Goal: Task Accomplishment & Management: Manage account settings

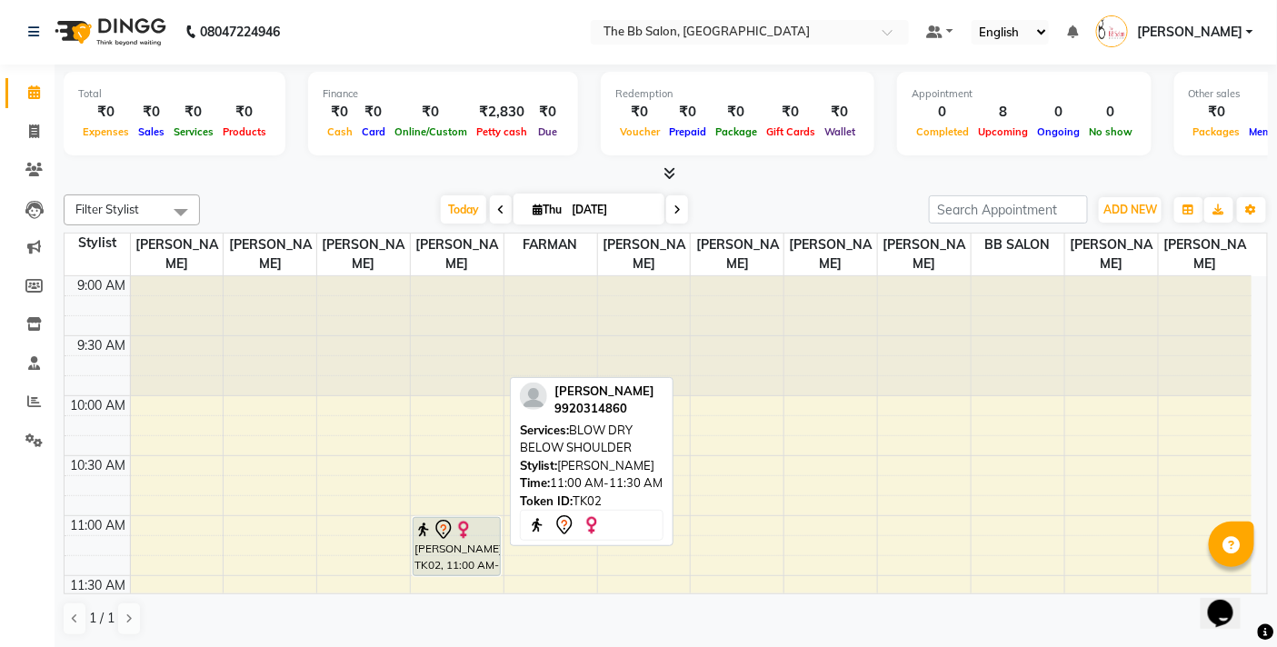
scroll to position [101, 0]
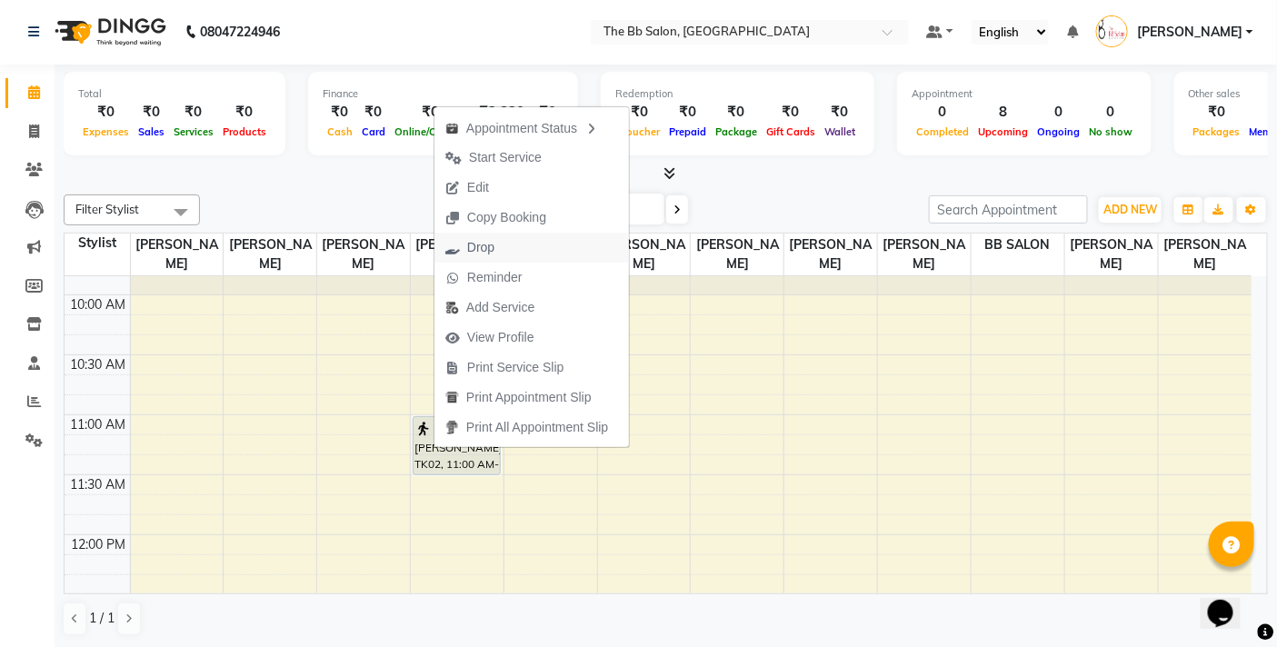
click at [473, 241] on span "Drop" at bounding box center [480, 247] width 27 height 19
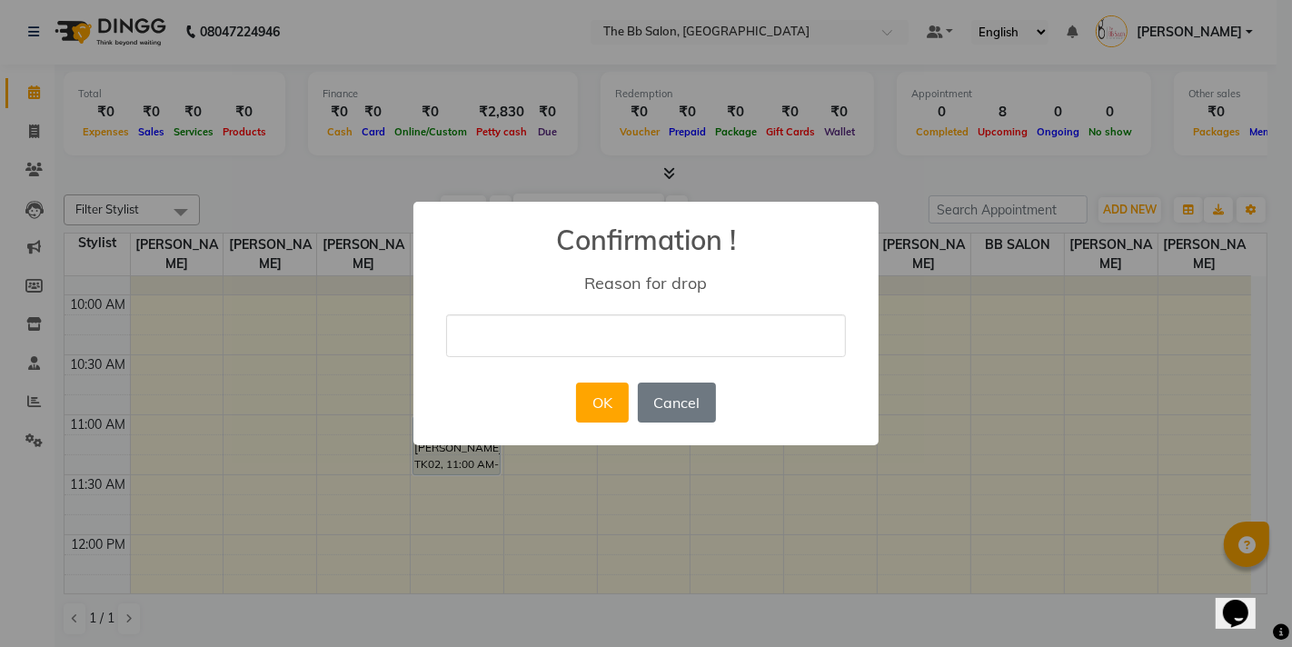
drag, startPoint x: 548, startPoint y: 343, endPoint x: 553, endPoint y: 356, distance: 14.4
click at [548, 343] on input "text" at bounding box center [646, 335] width 400 height 43
type input "CN"
click at [603, 401] on button "OK" at bounding box center [602, 403] width 52 height 40
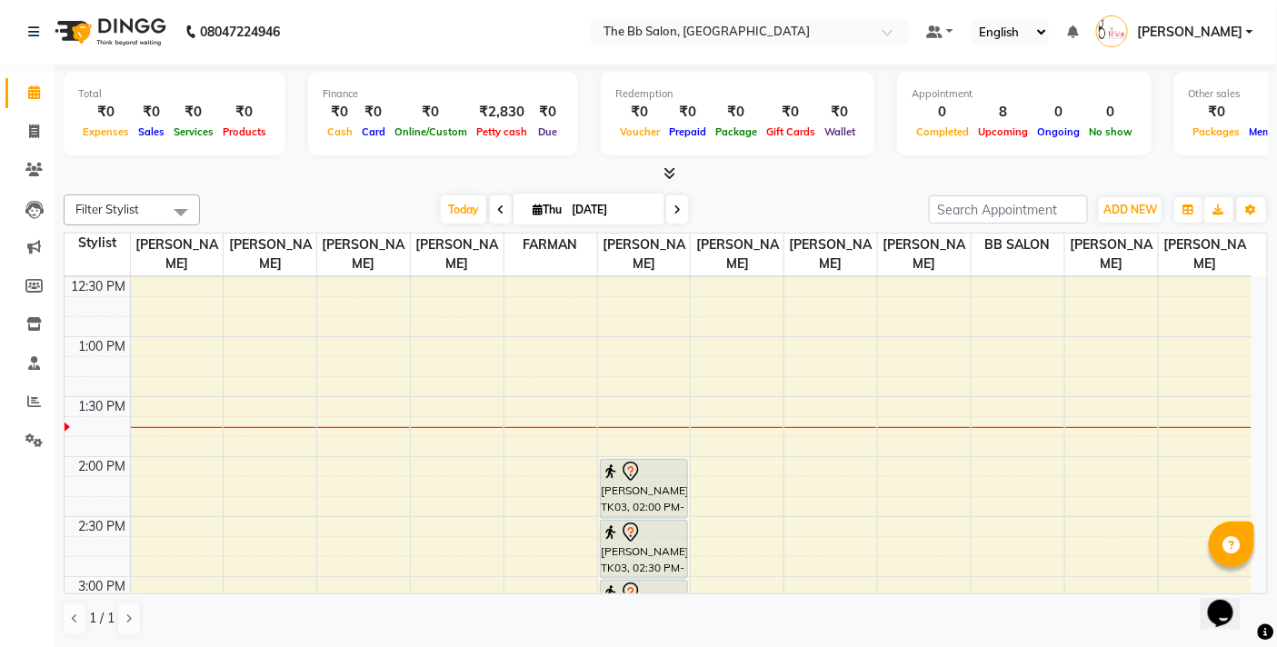
scroll to position [403, 0]
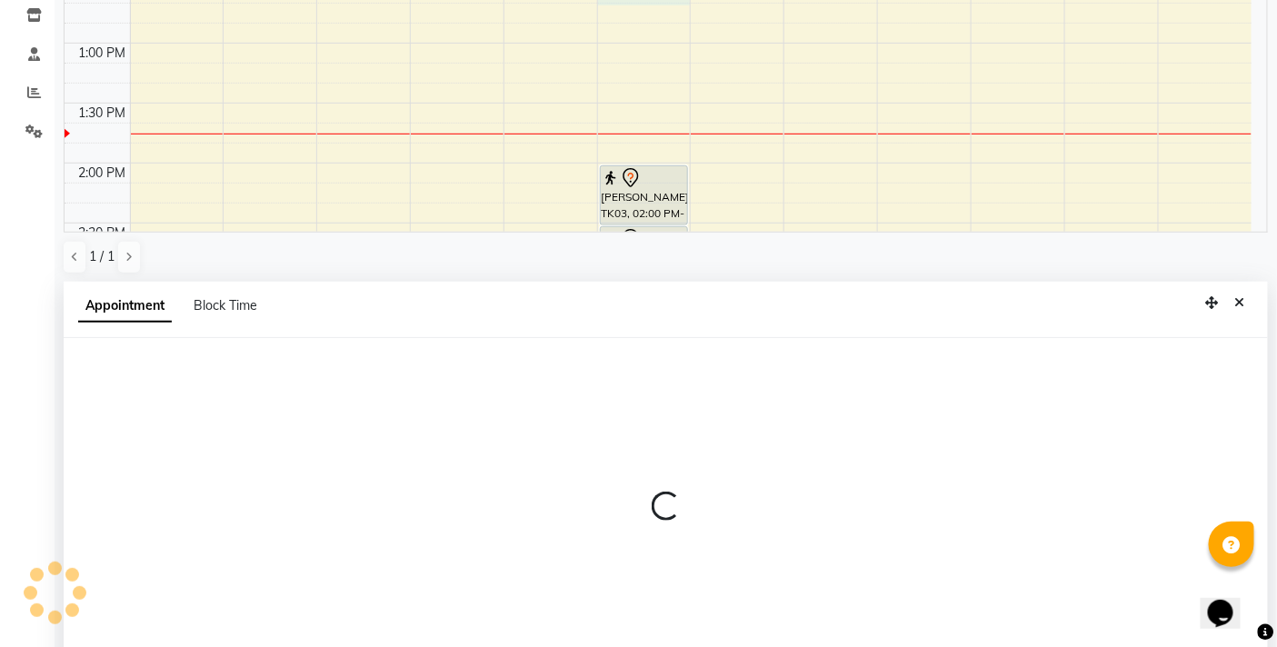
select select "83516"
select select "750"
select select "tentative"
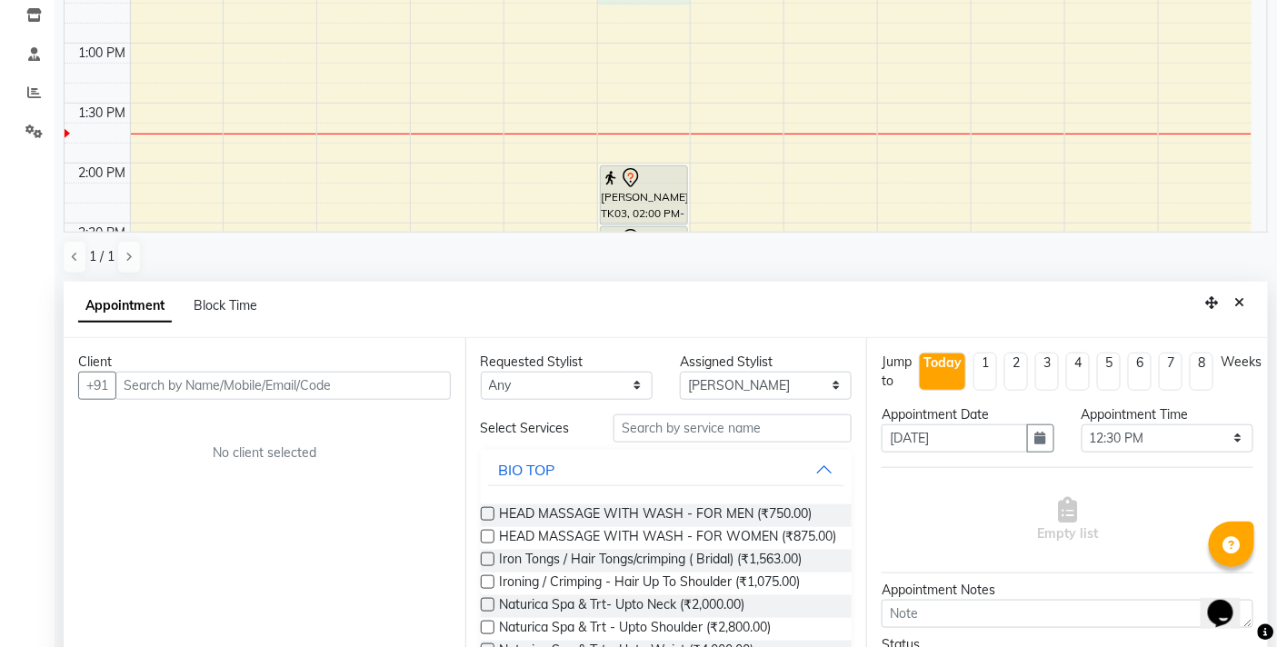
scroll to position [356, 0]
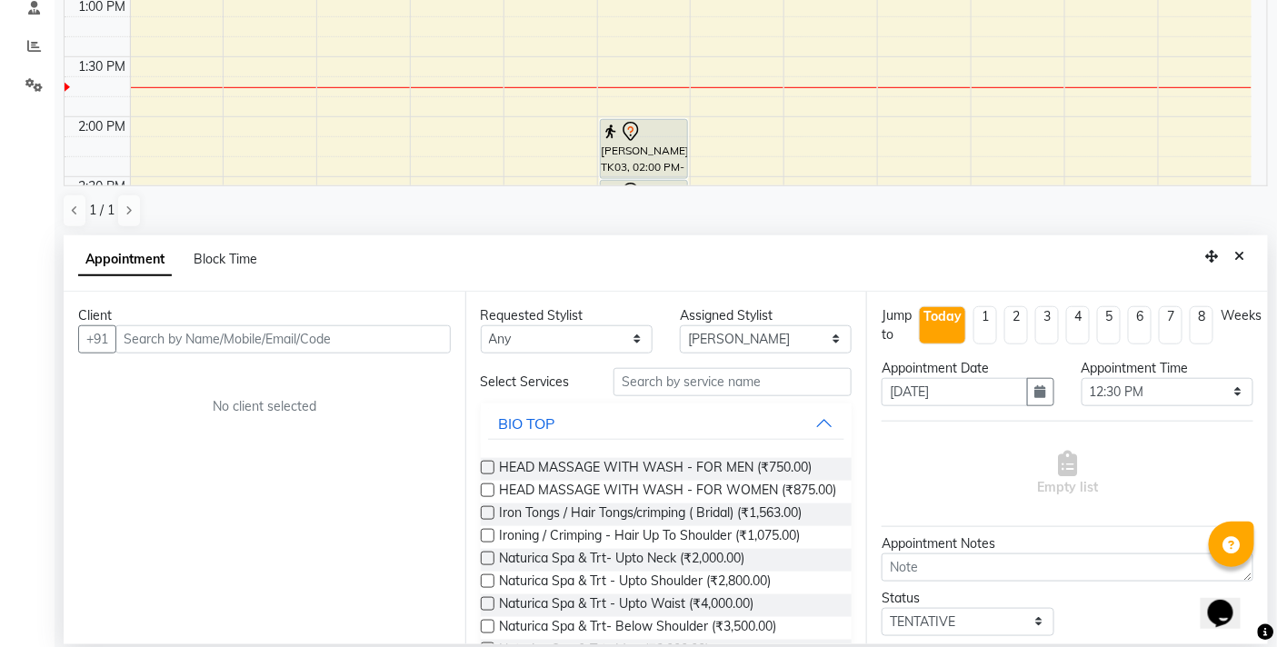
click at [336, 341] on input "text" at bounding box center [282, 339] width 335 height 28
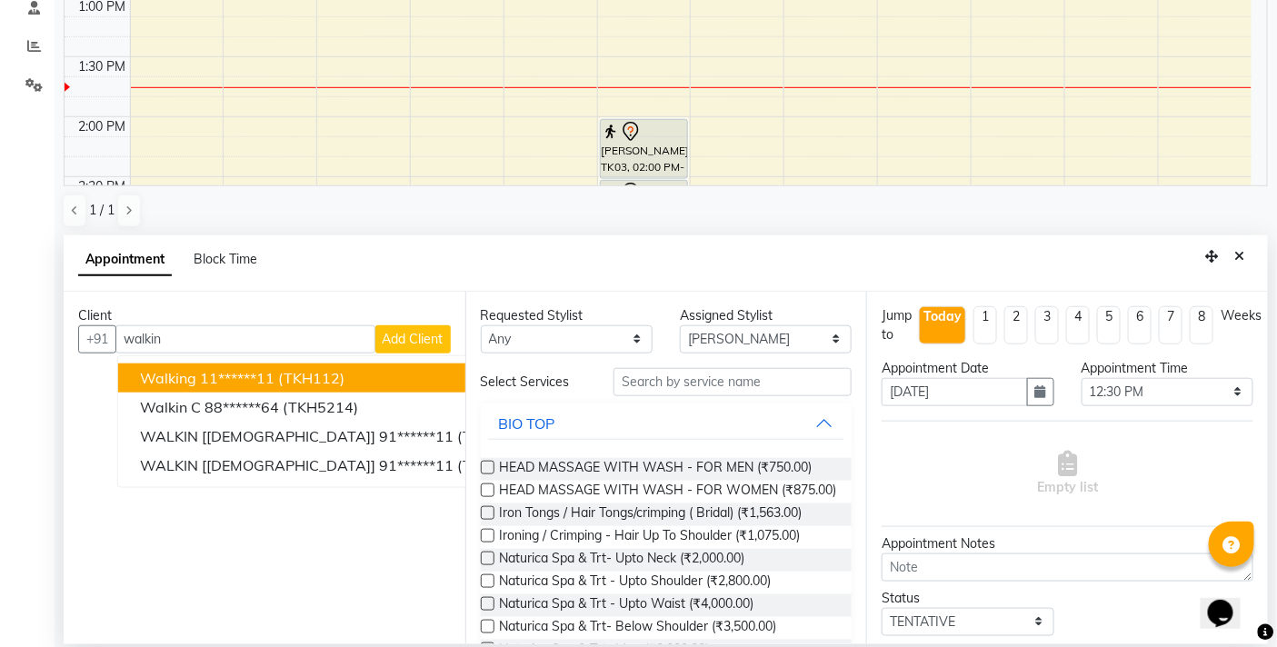
click at [274, 371] on ngb-highlight "11******11" at bounding box center [237, 378] width 75 height 18
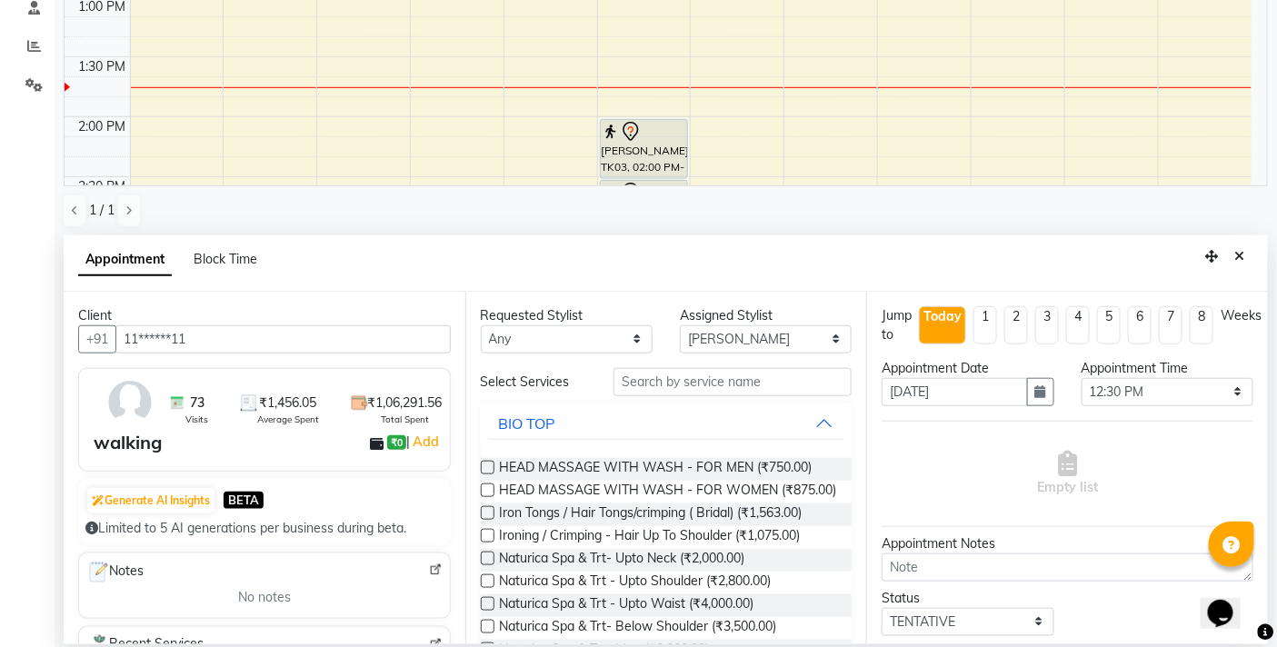
type input "11******11"
click at [646, 387] on input "text" at bounding box center [732, 382] width 238 height 28
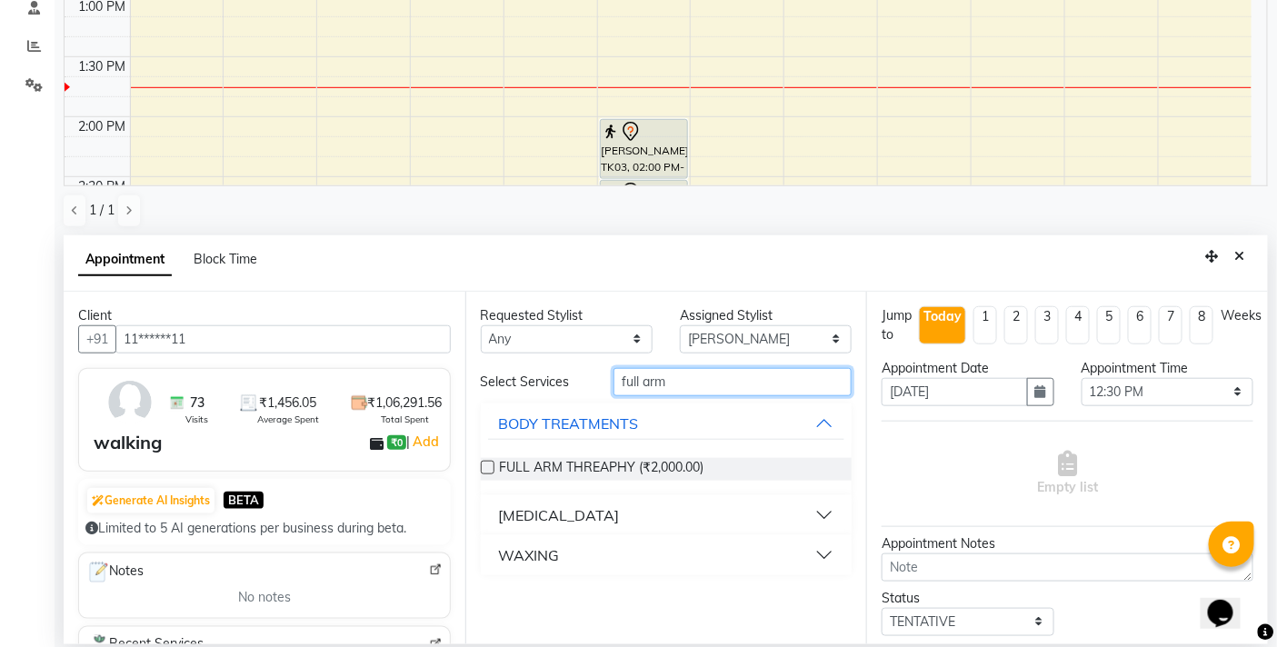
type input "full arm"
click at [543, 544] on div "WAXING" at bounding box center [529, 555] width 61 height 22
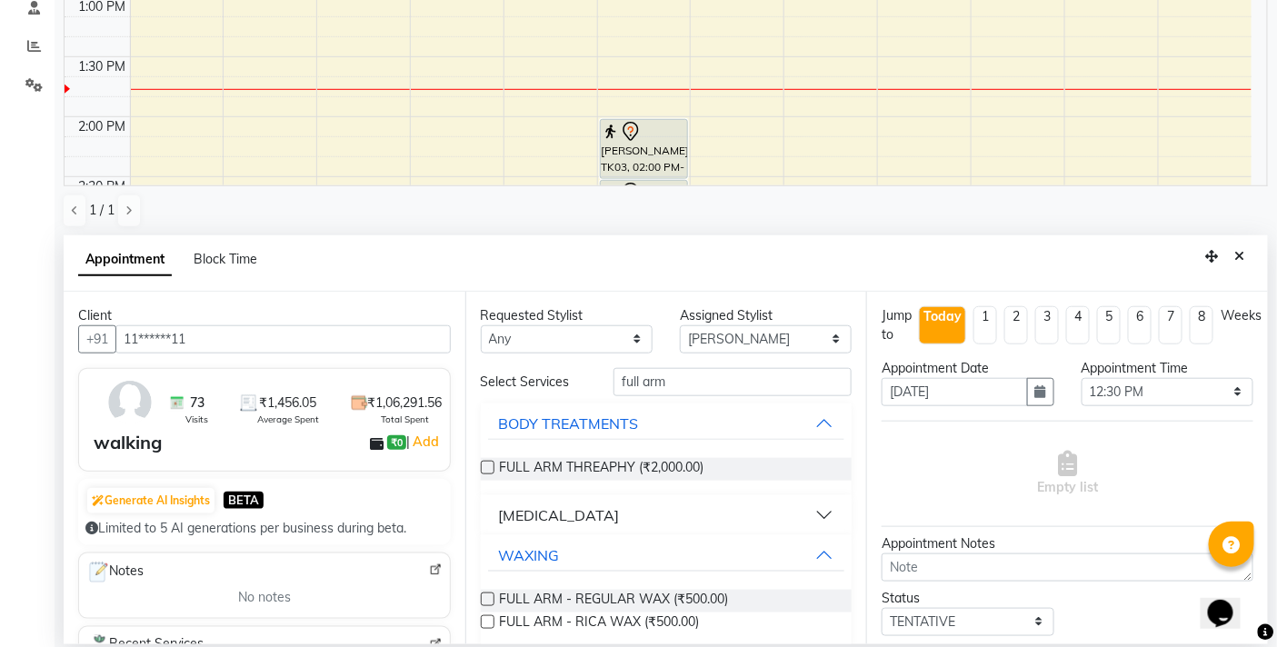
click at [488, 620] on label at bounding box center [488, 622] width 14 height 14
click at [488, 620] on input "checkbox" at bounding box center [487, 624] width 12 height 12
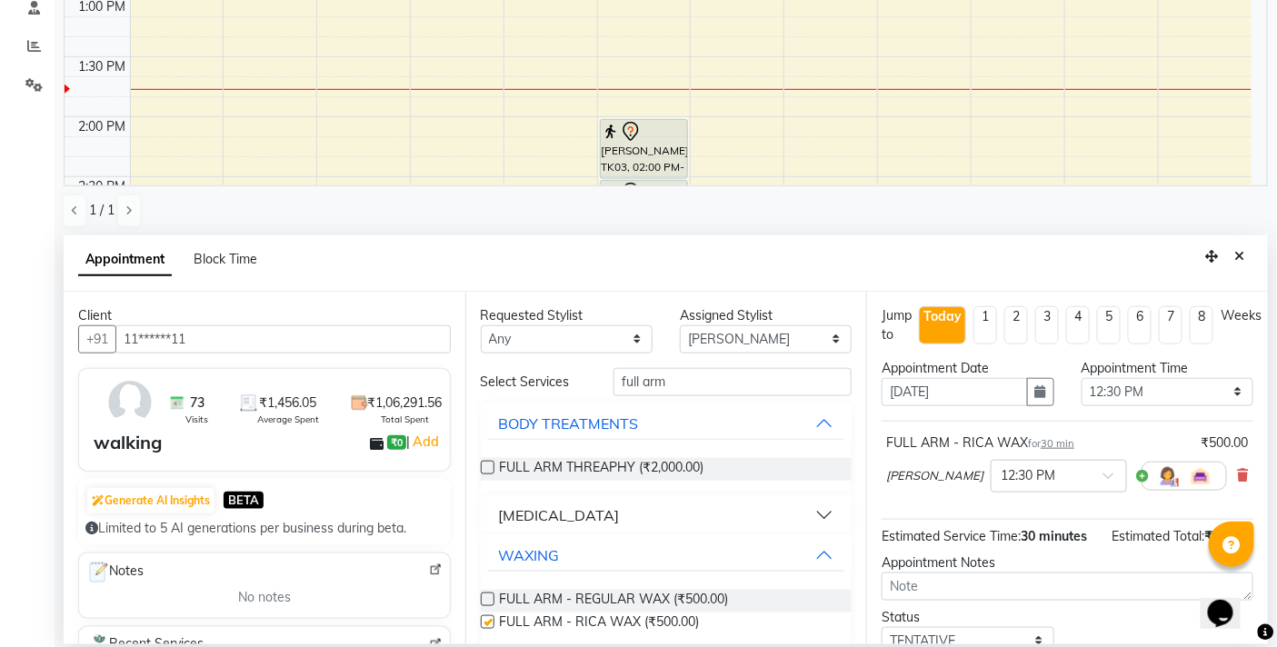
checkbox input "false"
drag, startPoint x: 698, startPoint y: 374, endPoint x: 523, endPoint y: 397, distance: 176.0
click at [523, 397] on div "Select Services full arm BODY TREATMENTS FULL ARM THREAPHY (₹2,000.00) [MEDICAL…" at bounding box center [667, 509] width 372 height 282
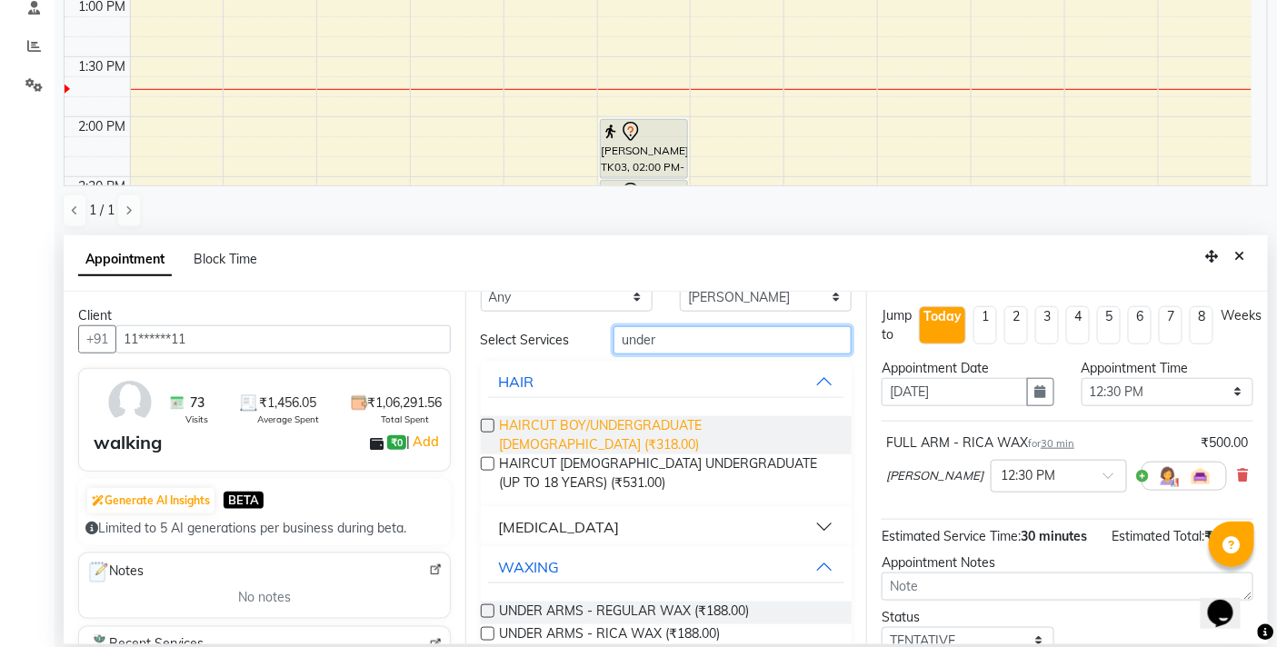
scroll to position [57, 0]
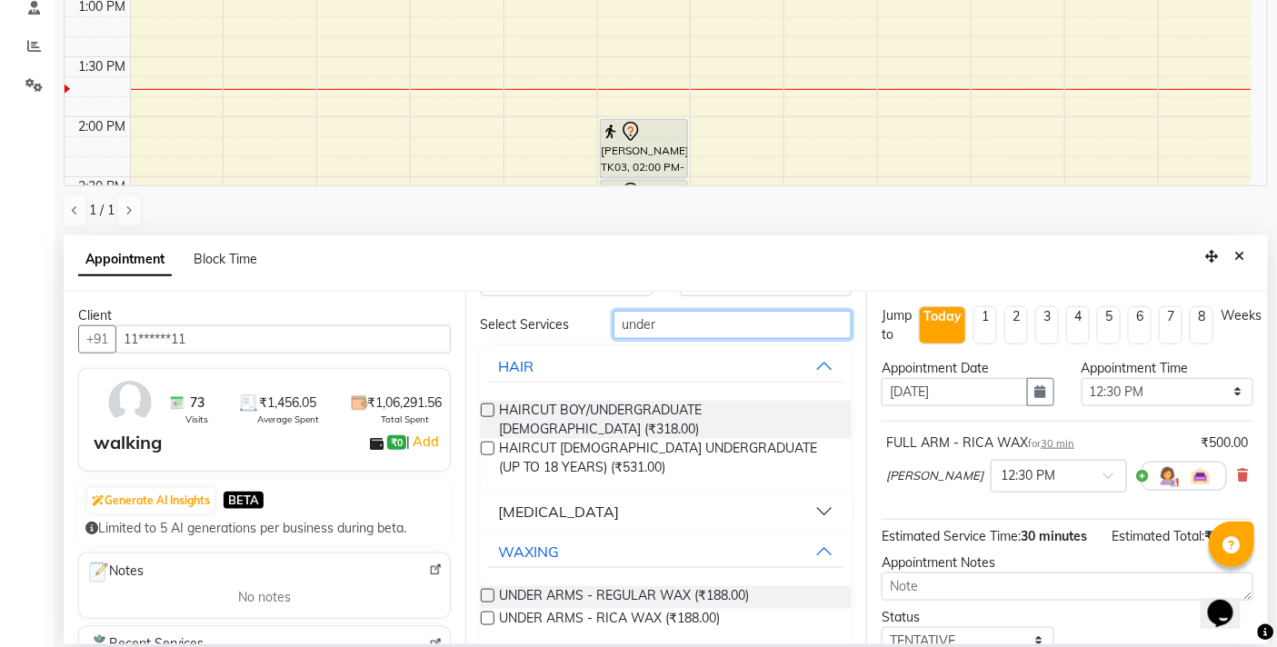
type input "under"
click at [485, 612] on label at bounding box center [488, 619] width 14 height 14
click at [485, 614] on input "checkbox" at bounding box center [487, 620] width 12 height 12
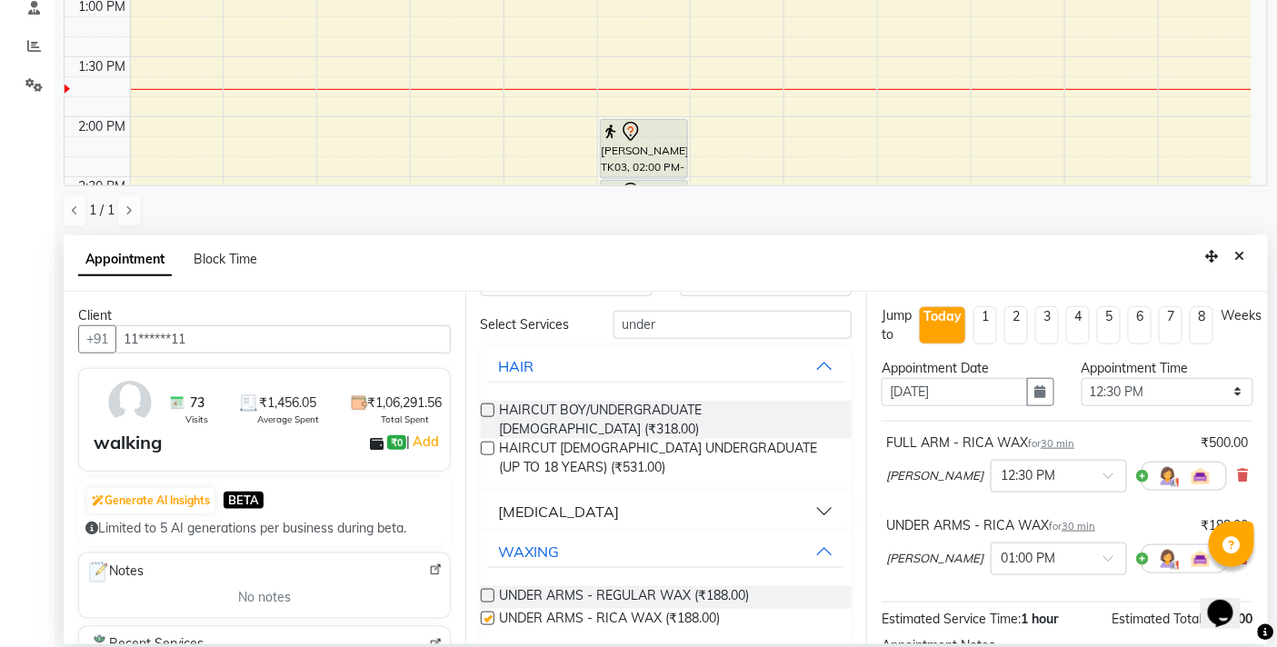
checkbox input "false"
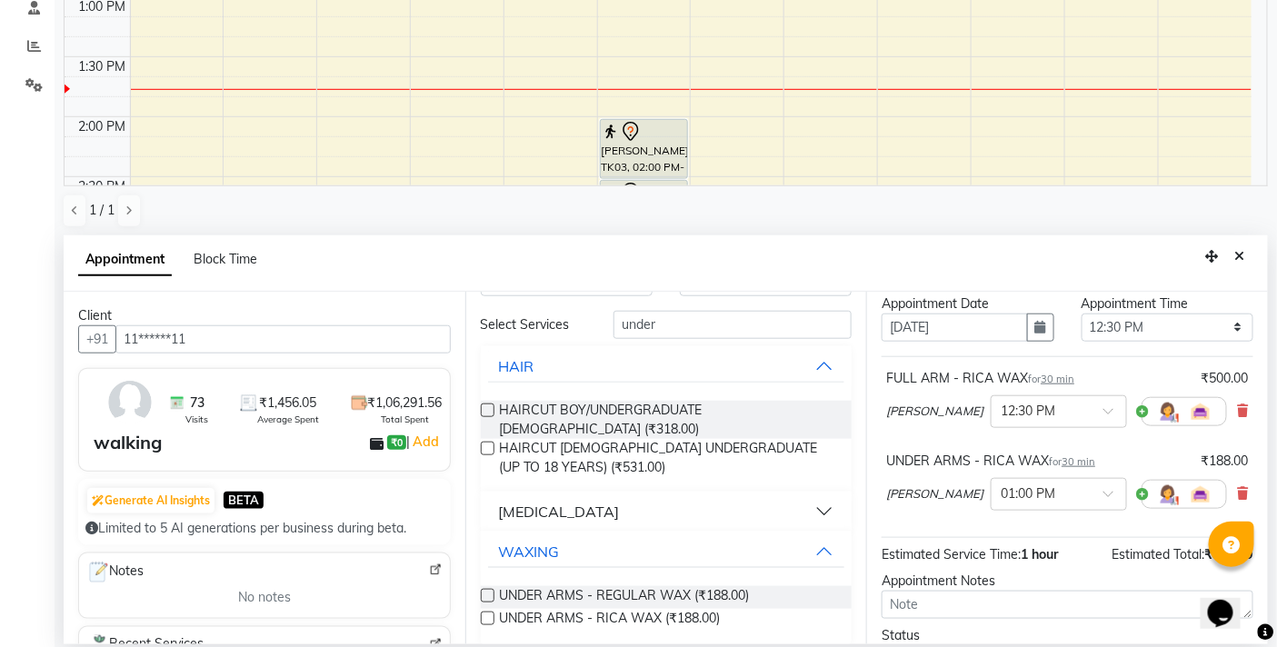
scroll to position [207, 0]
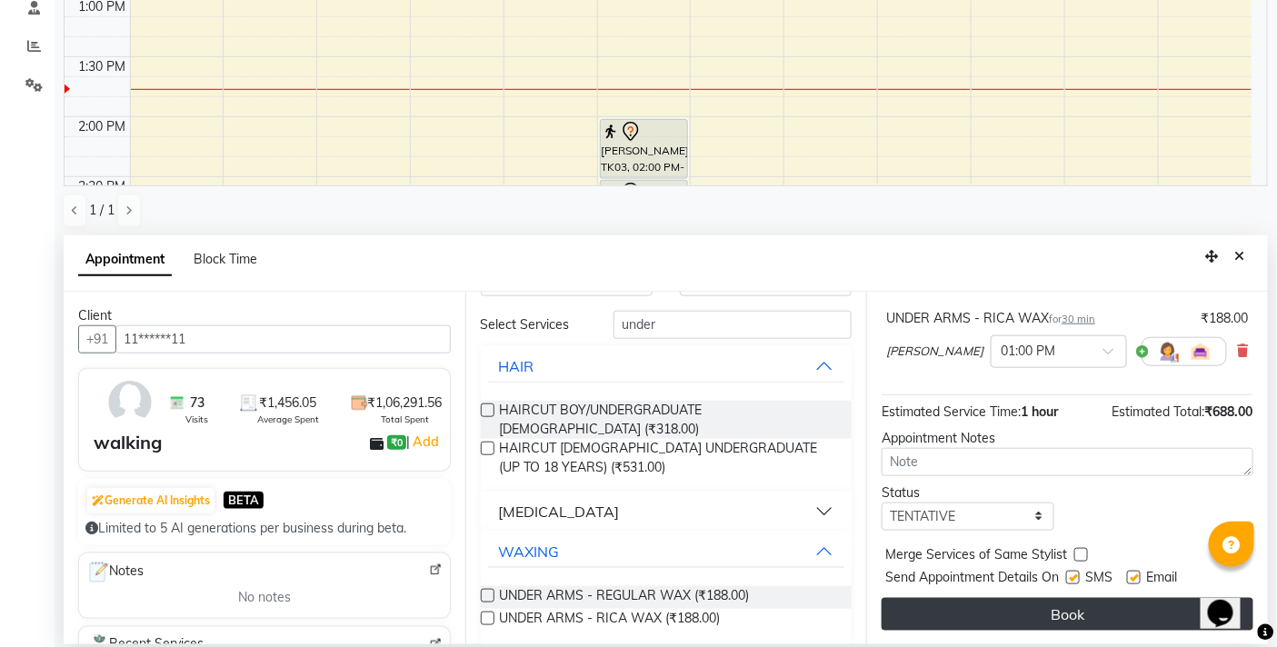
click at [1058, 609] on button "Book" at bounding box center [1067, 614] width 372 height 33
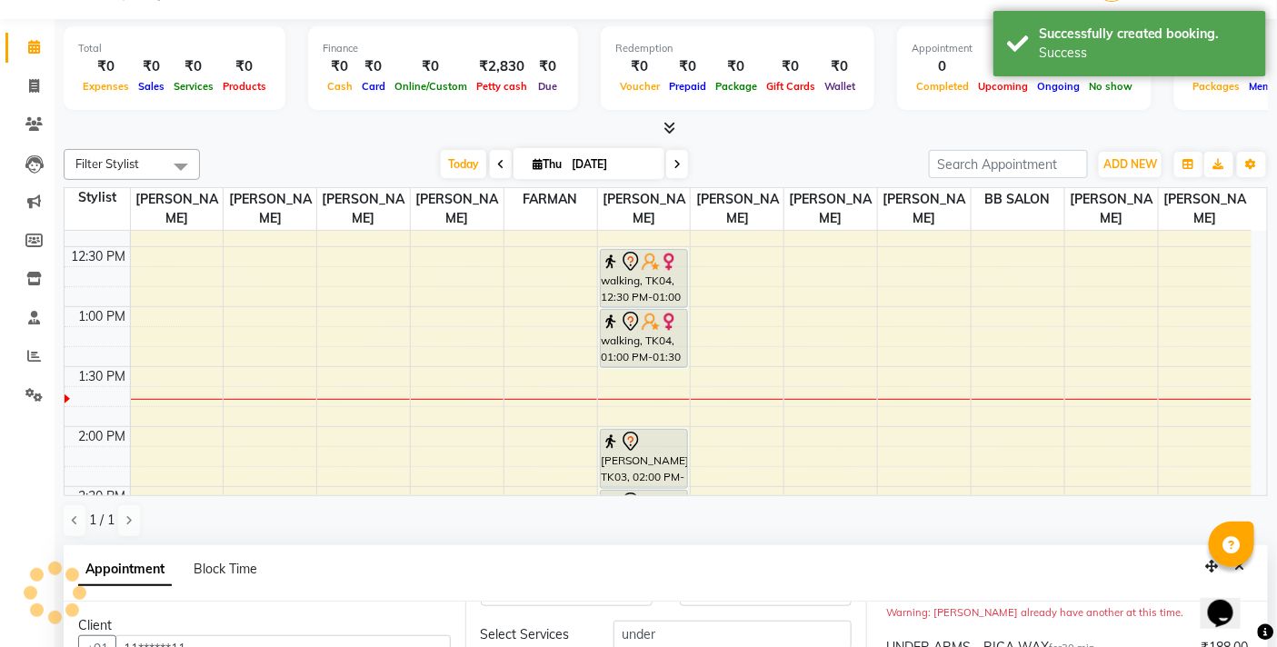
scroll to position [0, 0]
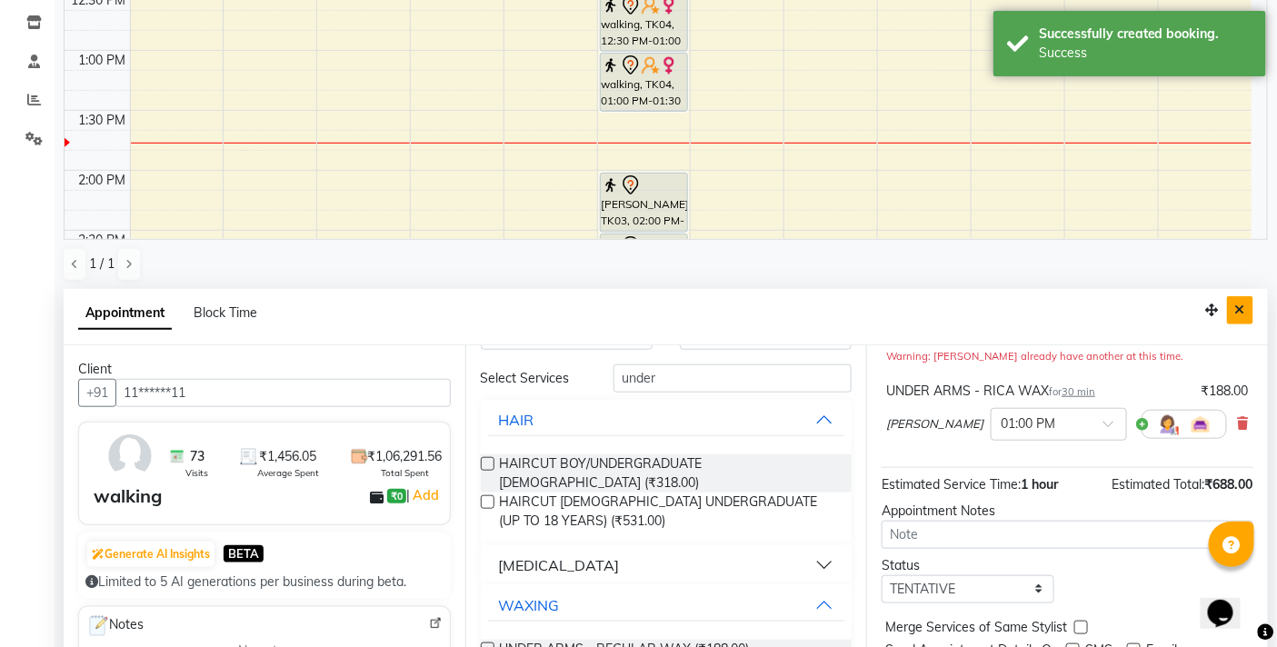
click at [1242, 313] on icon "Close" at bounding box center [1240, 310] width 10 height 13
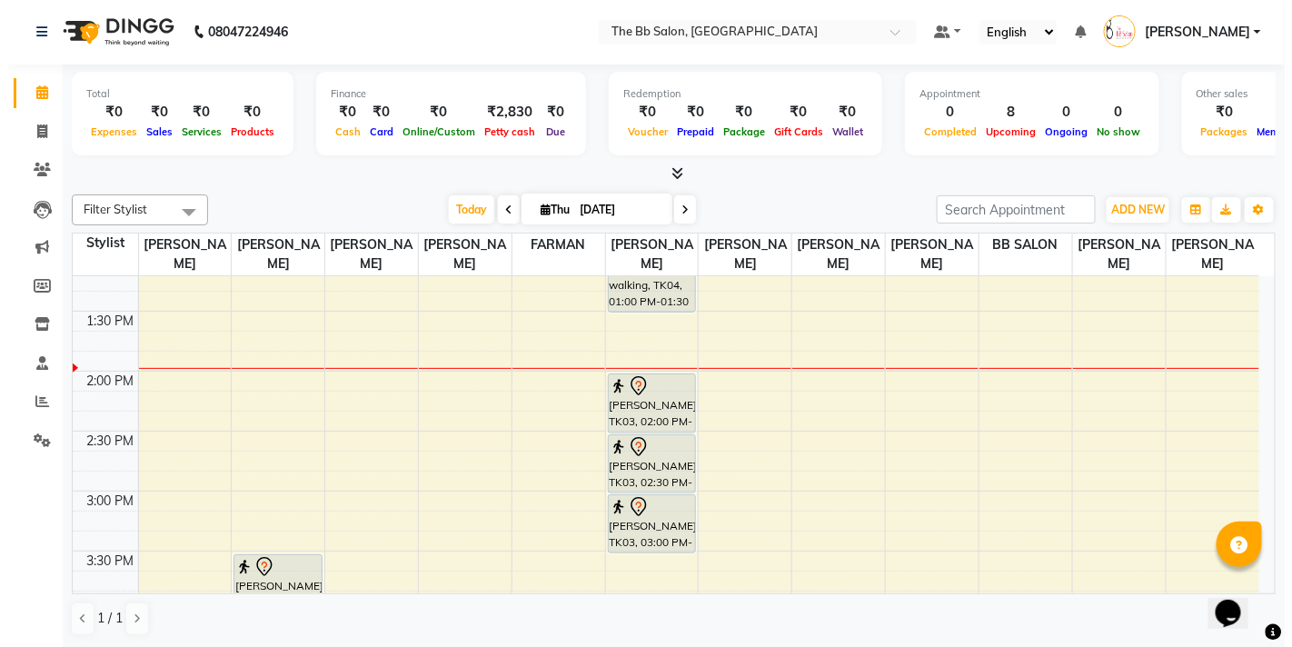
scroll to position [403, 0]
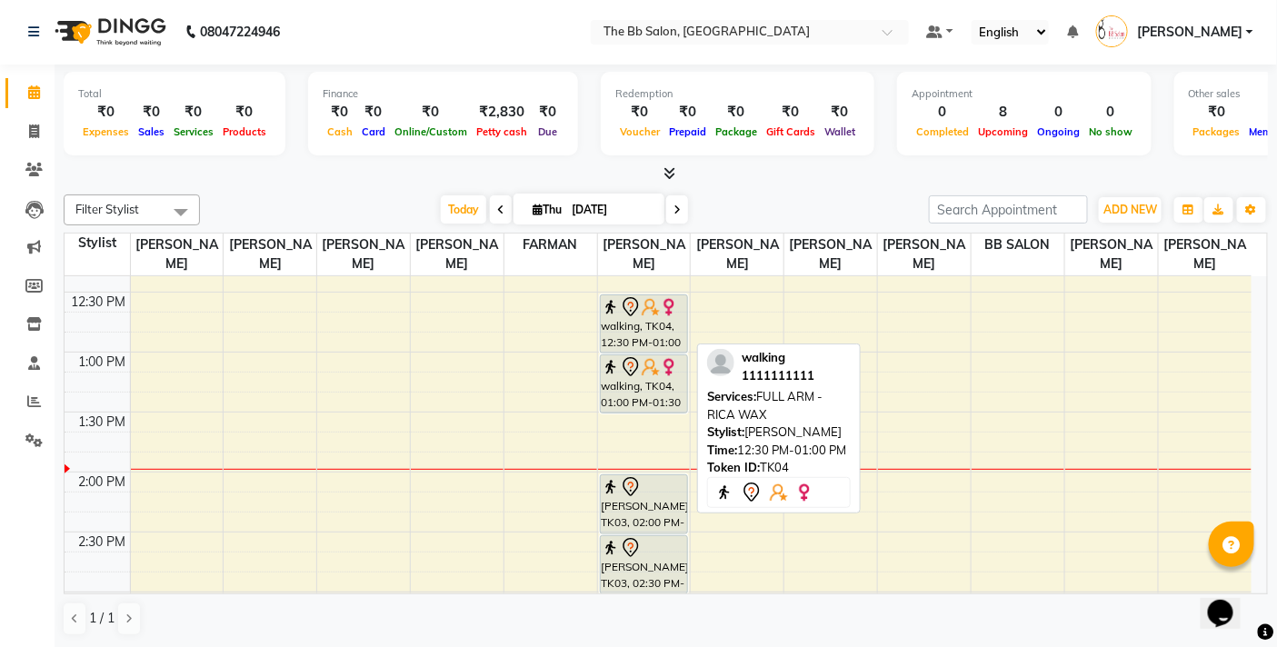
click at [649, 304] on img at bounding box center [651, 307] width 18 height 18
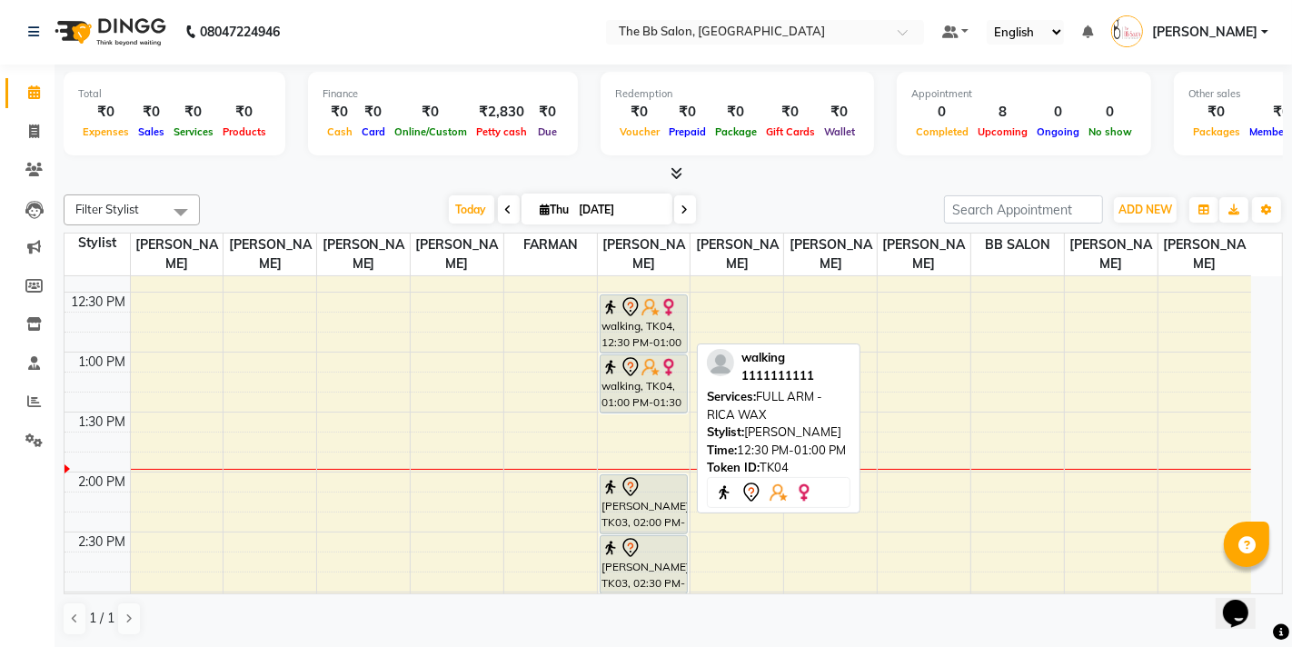
select select "7"
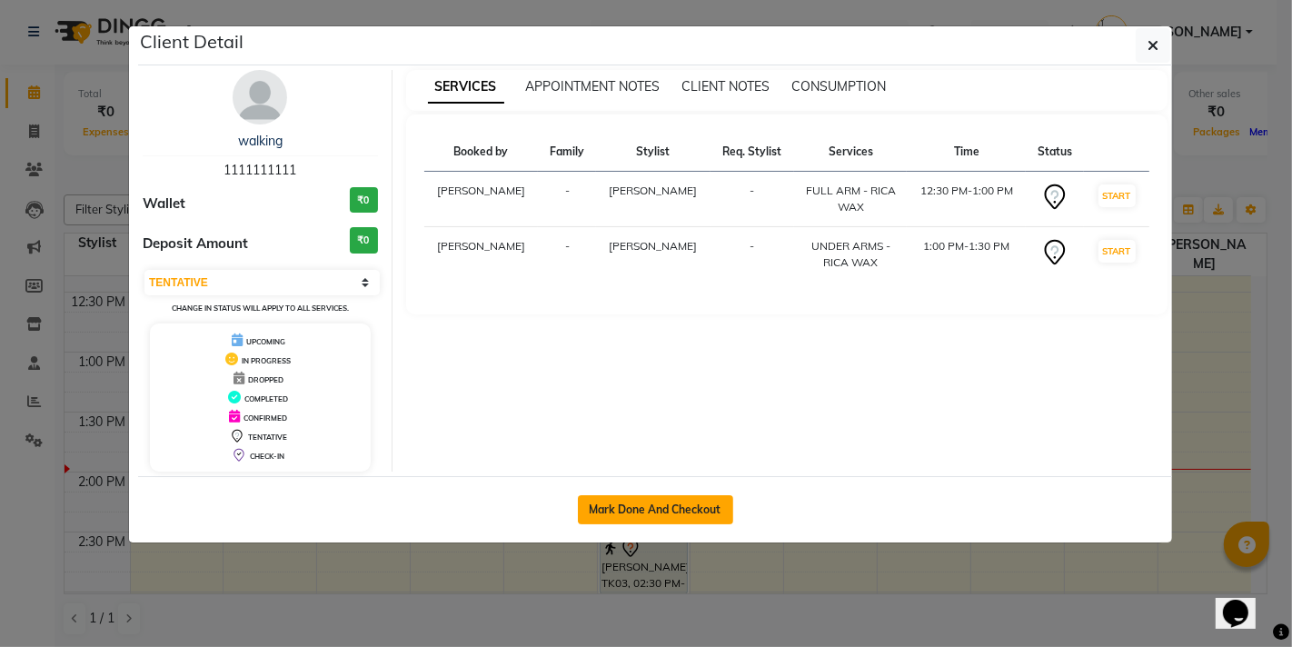
click at [641, 506] on button "Mark Done And Checkout" at bounding box center [655, 509] width 155 height 29
select select "service"
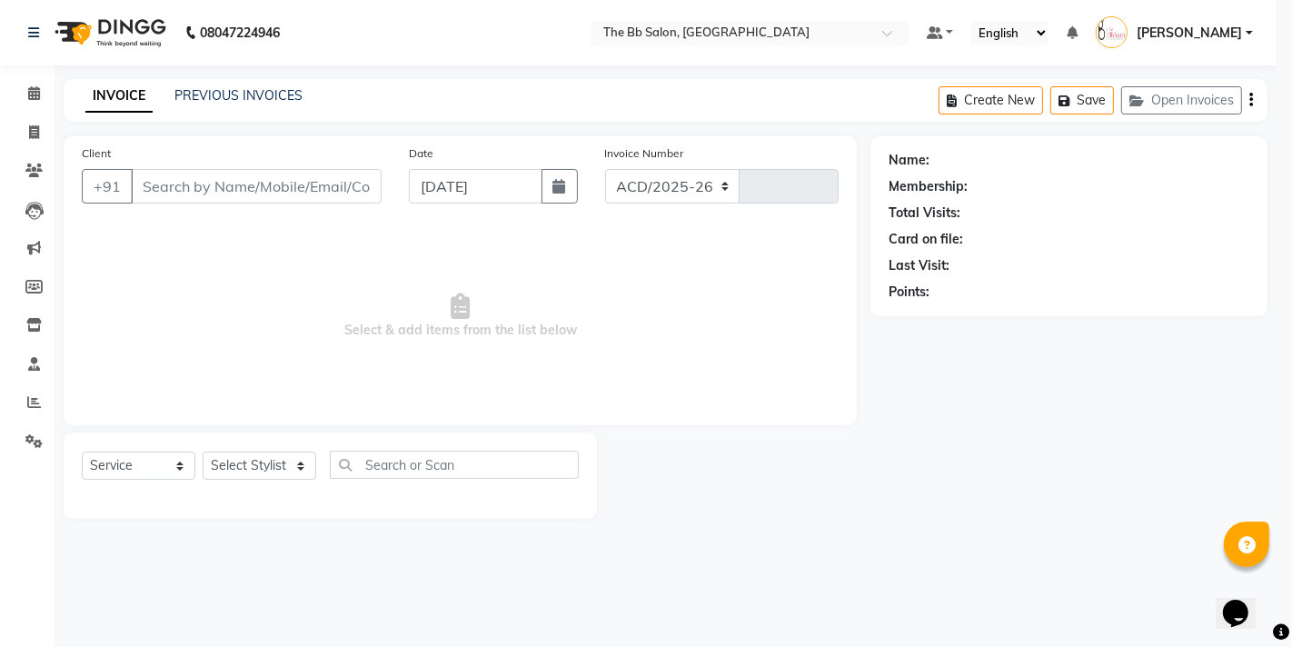
select select "6231"
type input "3480"
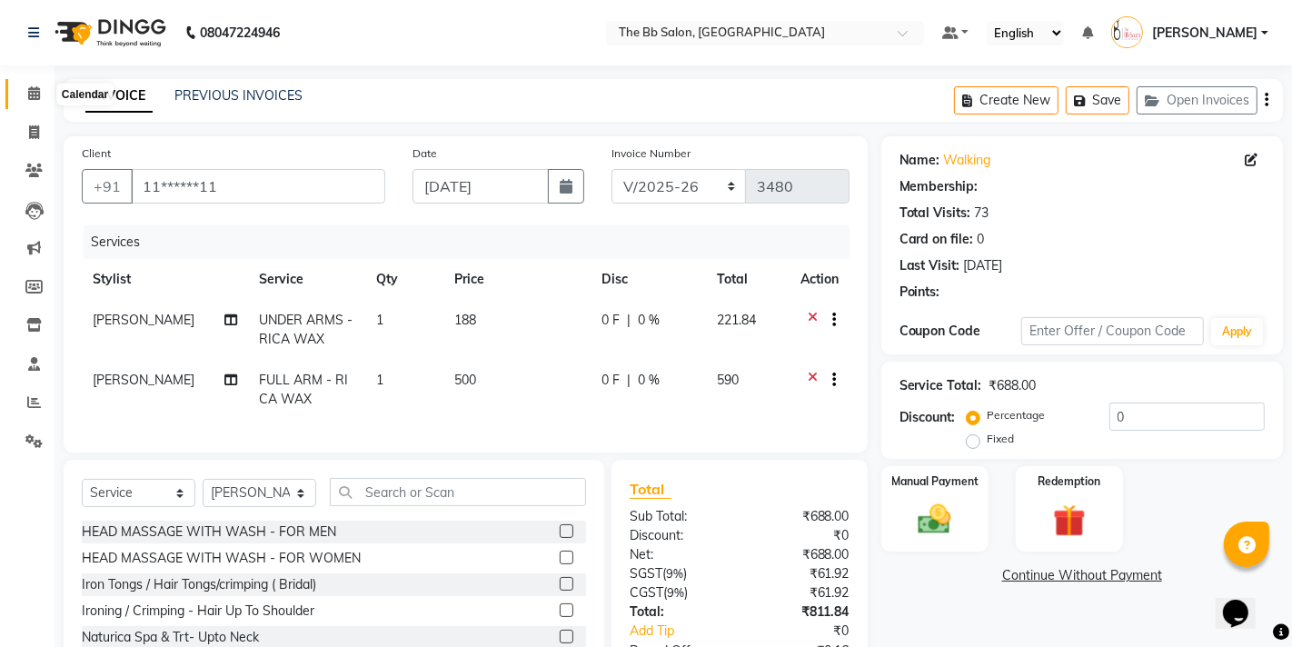
click at [28, 93] on icon at bounding box center [34, 93] width 12 height 14
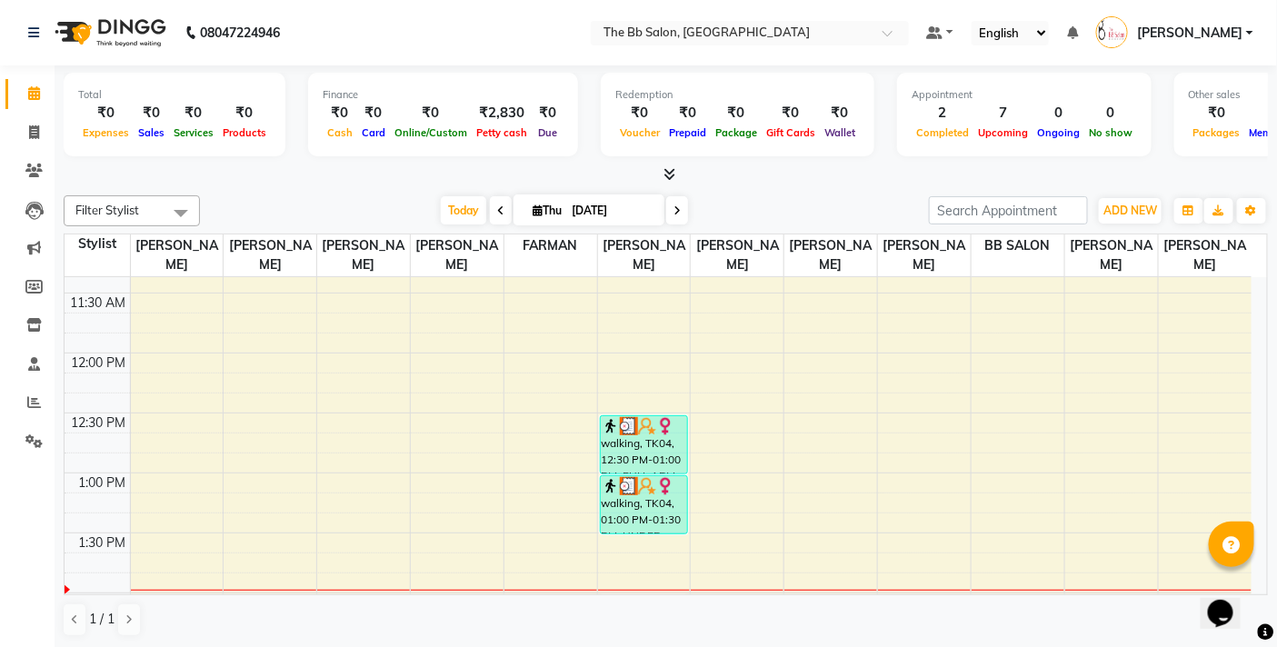
scroll to position [280, 0]
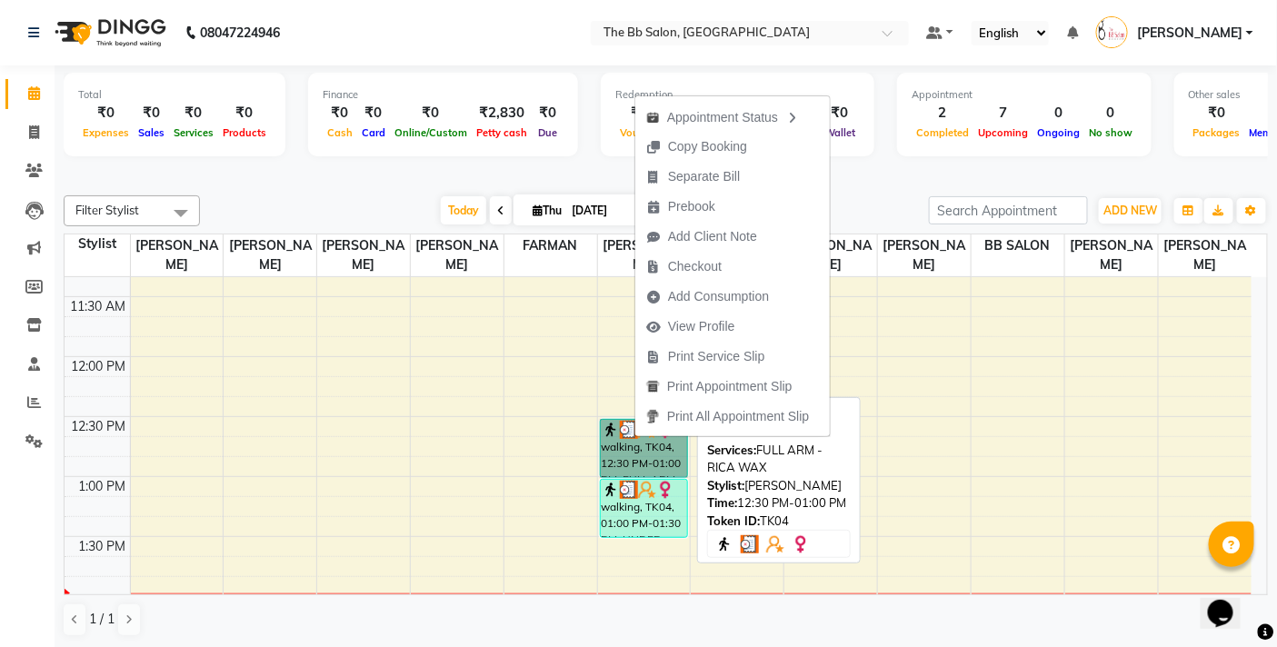
click at [639, 443] on link "walking, TK04, 12:30 PM-01:00 PM, FULL ARM - RICA [GEOGRAPHIC_DATA]" at bounding box center [644, 448] width 88 height 59
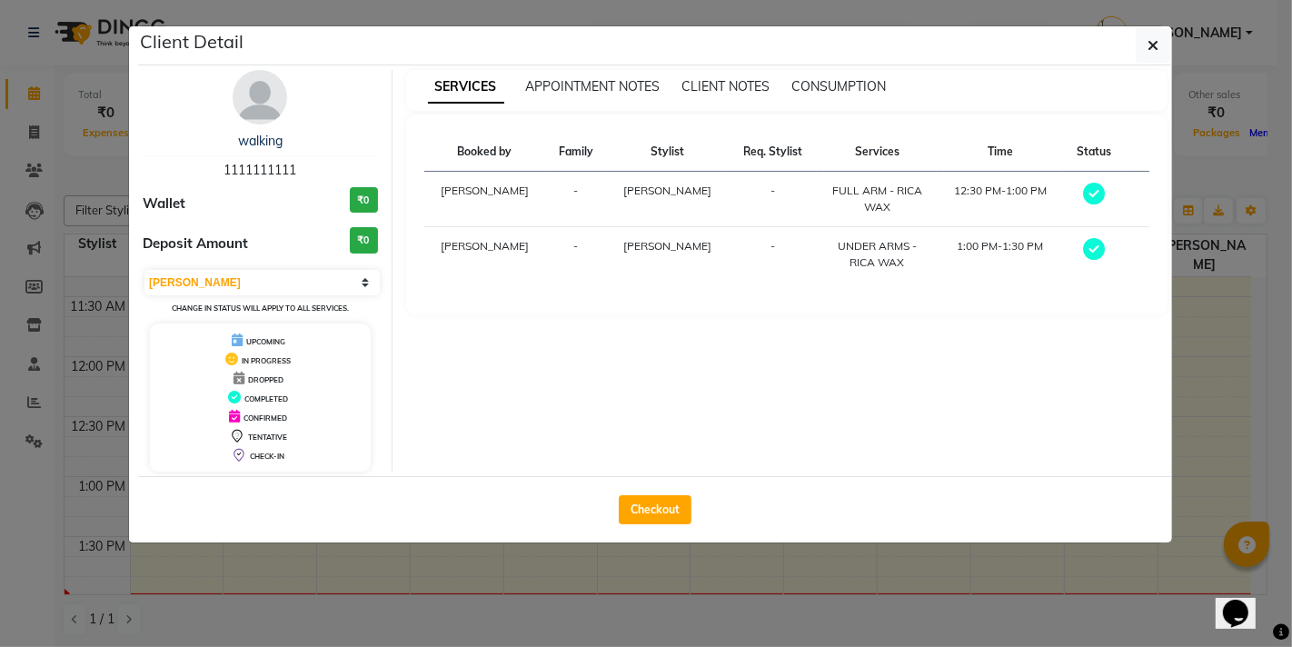
click at [224, 268] on div "Select MARK DONE UPCOMING Change in status will apply to all services." at bounding box center [260, 292] width 235 height 48
drag, startPoint x: 223, startPoint y: 274, endPoint x: 215, endPoint y: 293, distance: 20.4
click at [223, 274] on select "Select MARK DONE UPCOMING" at bounding box center [261, 282] width 235 height 25
select select "5"
click at [144, 270] on select "Select MARK DONE UPCOMING" at bounding box center [261, 282] width 235 height 25
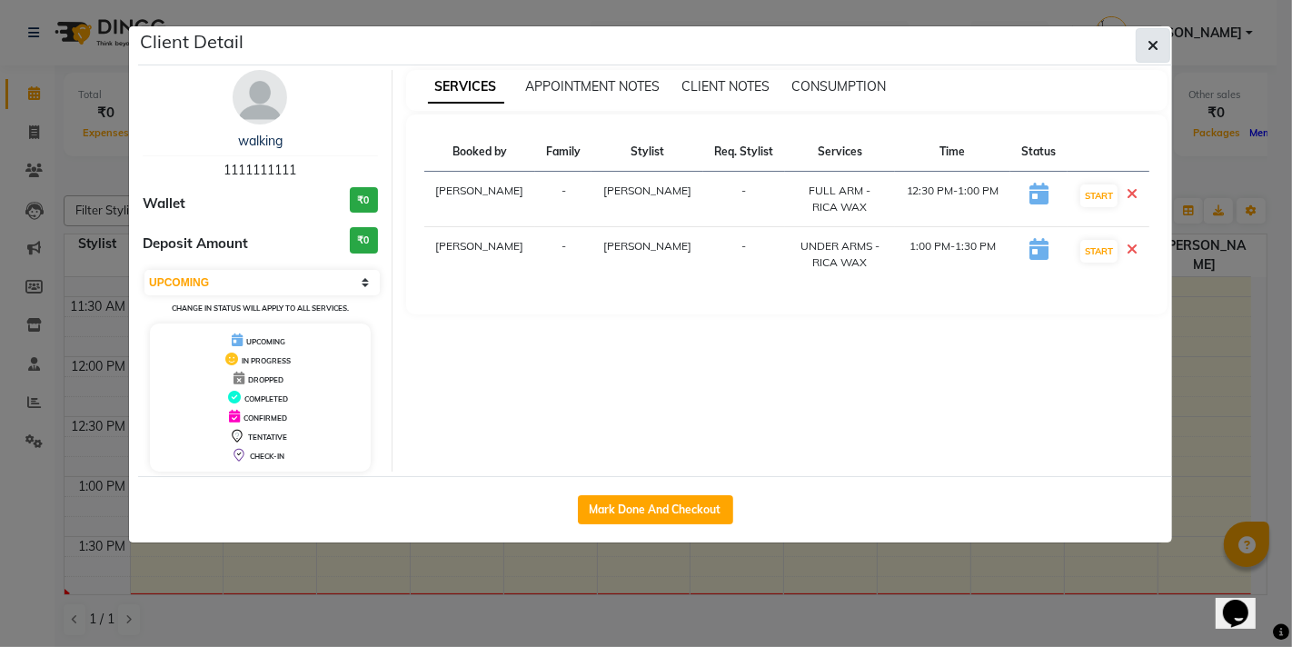
click at [1158, 38] on icon "button" at bounding box center [1153, 45] width 11 height 15
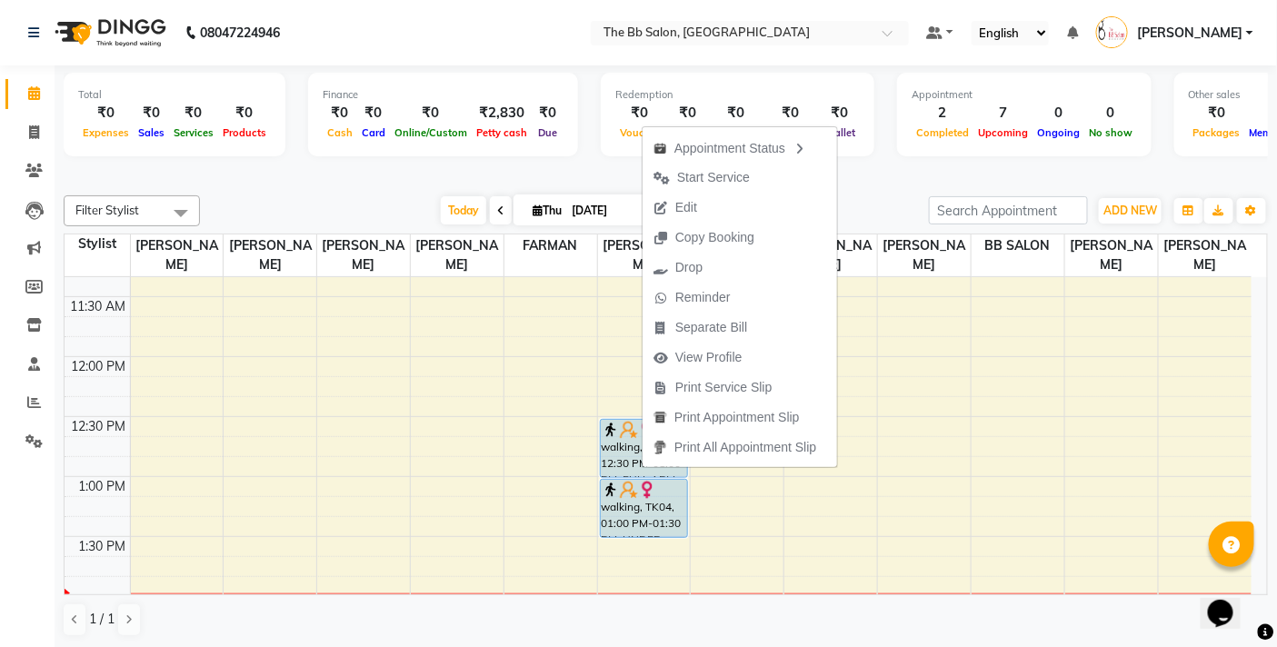
click at [684, 205] on span "Edit" at bounding box center [686, 207] width 22 height 19
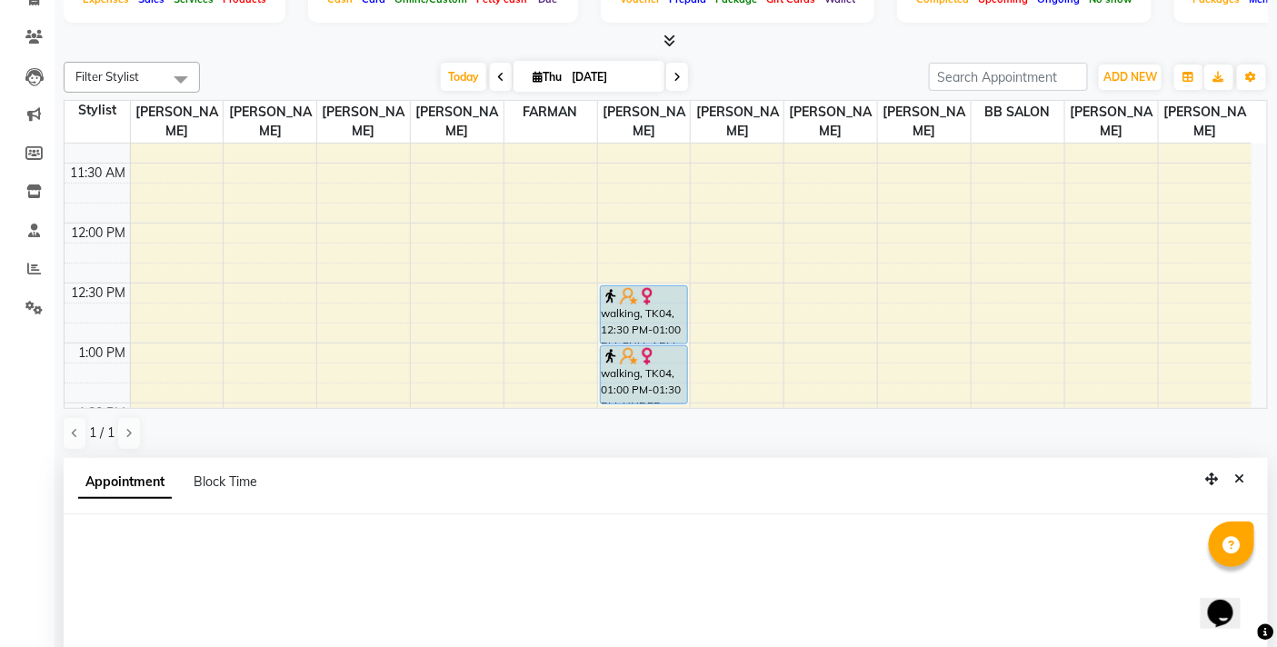
select select "upcoming"
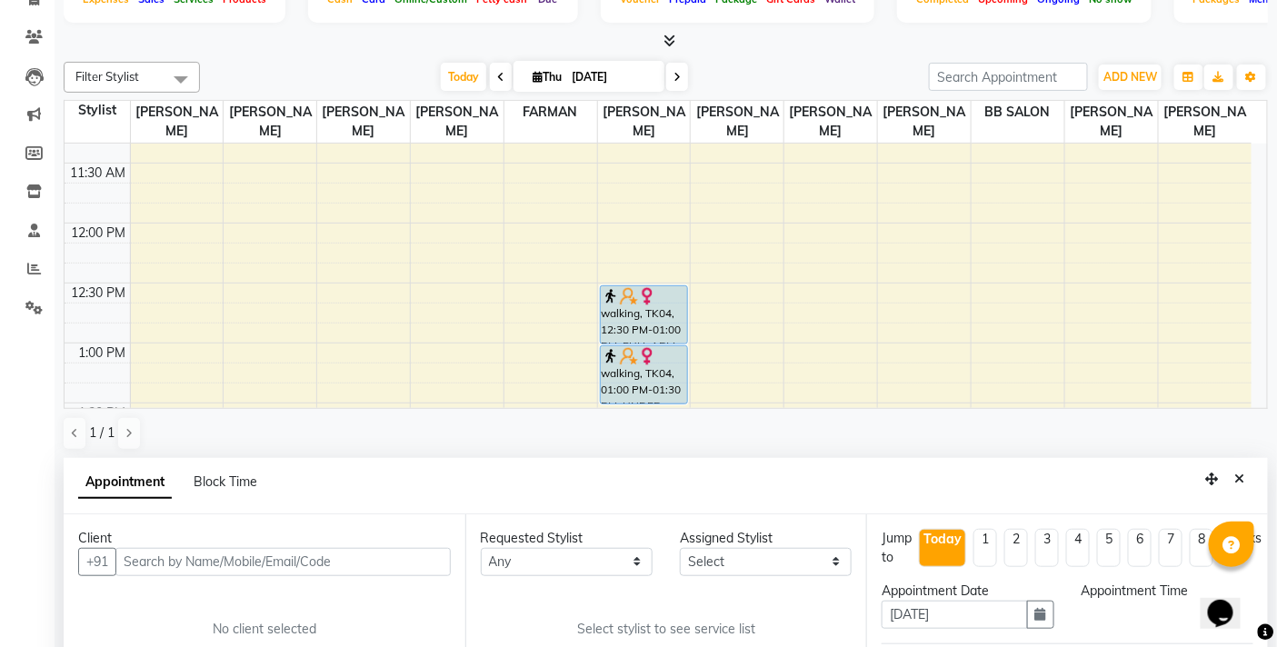
scroll to position [356, 0]
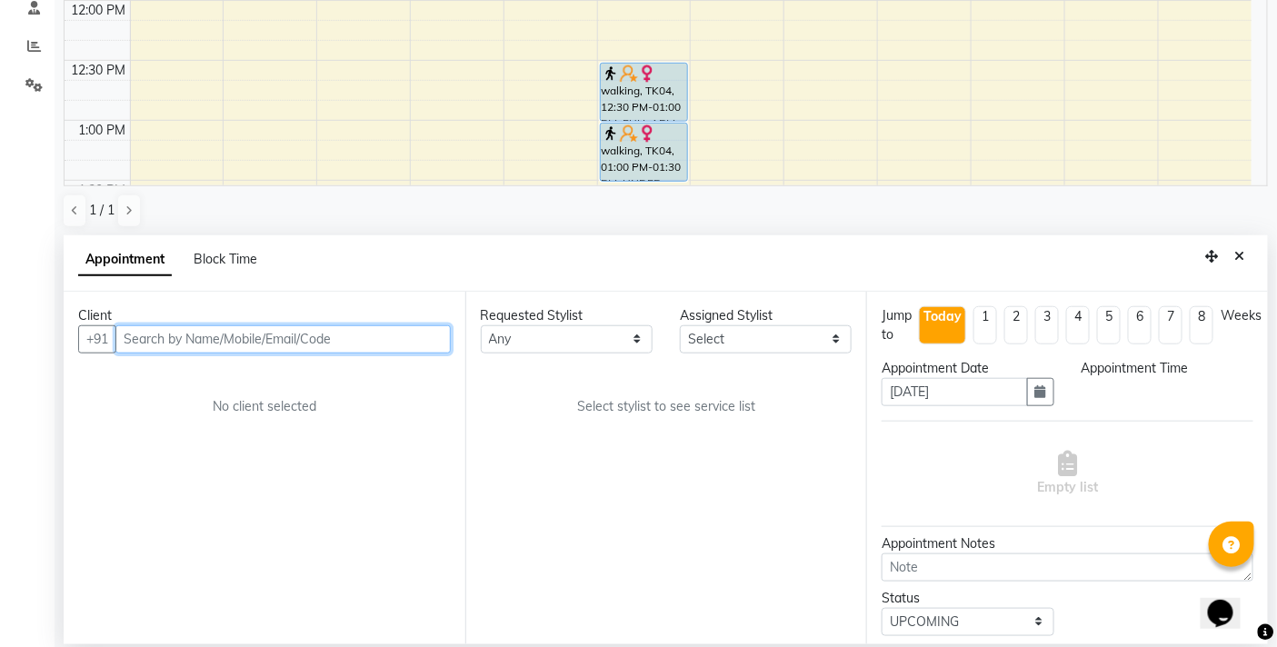
select select "83516"
select select "750"
select select "3065"
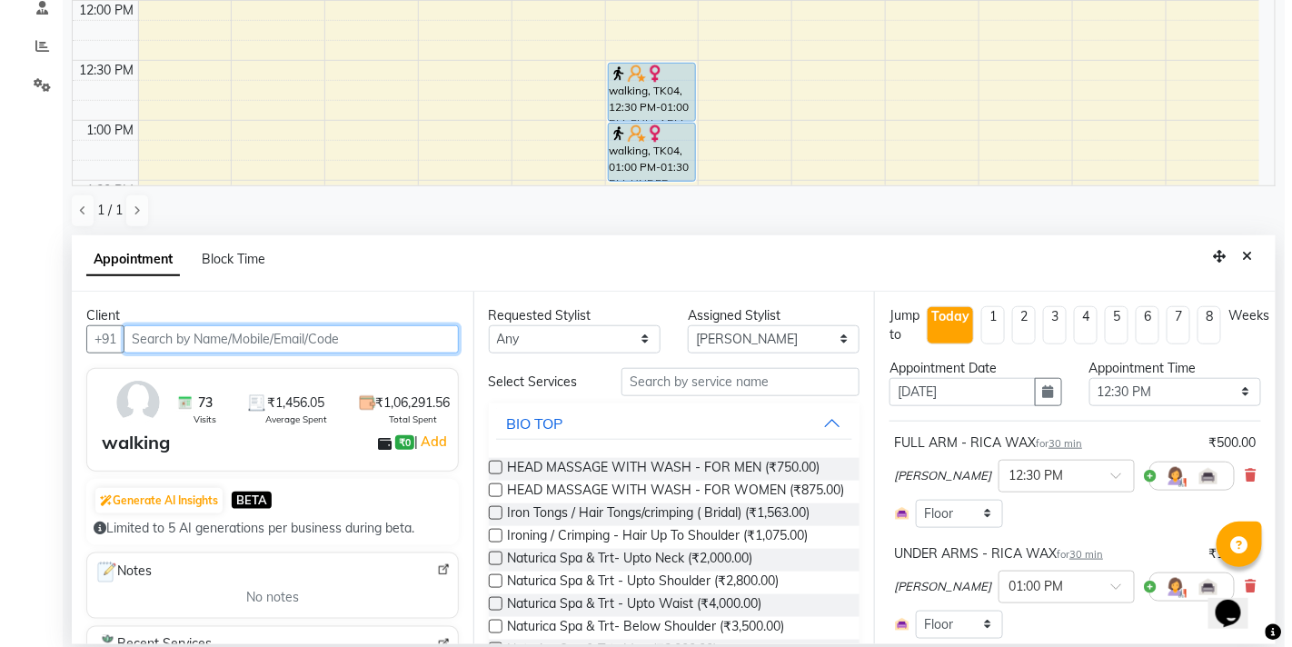
scroll to position [483, 0]
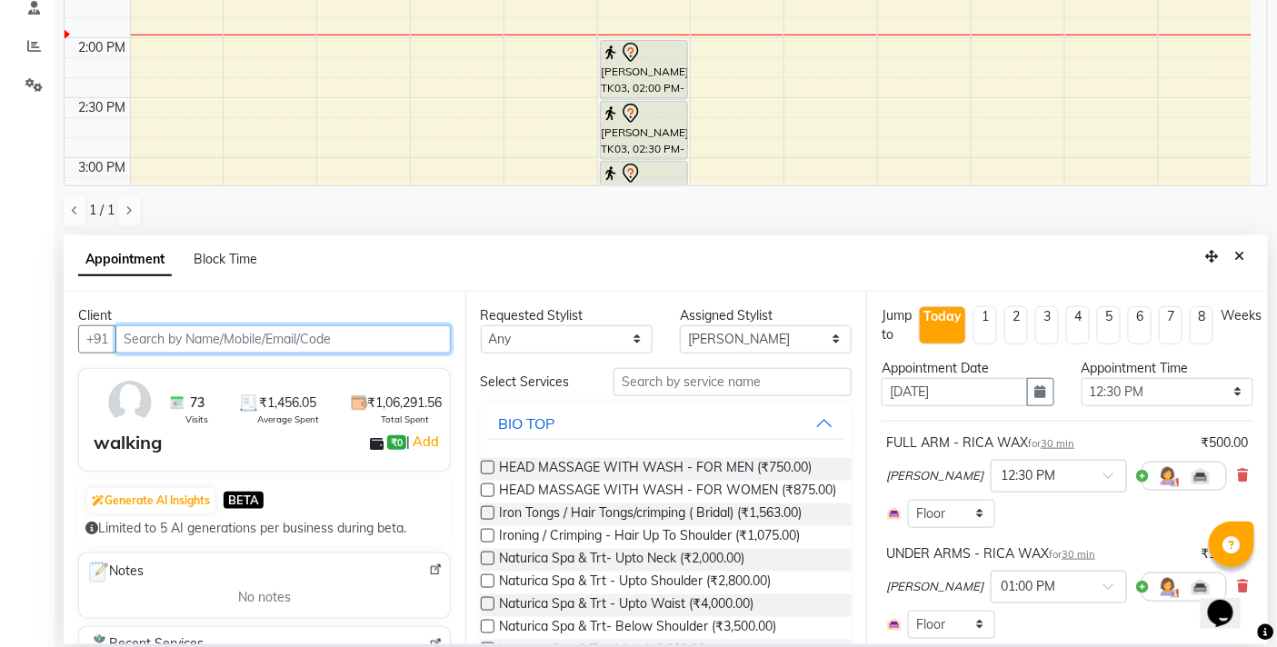
click at [211, 340] on input "text" at bounding box center [282, 339] width 335 height 28
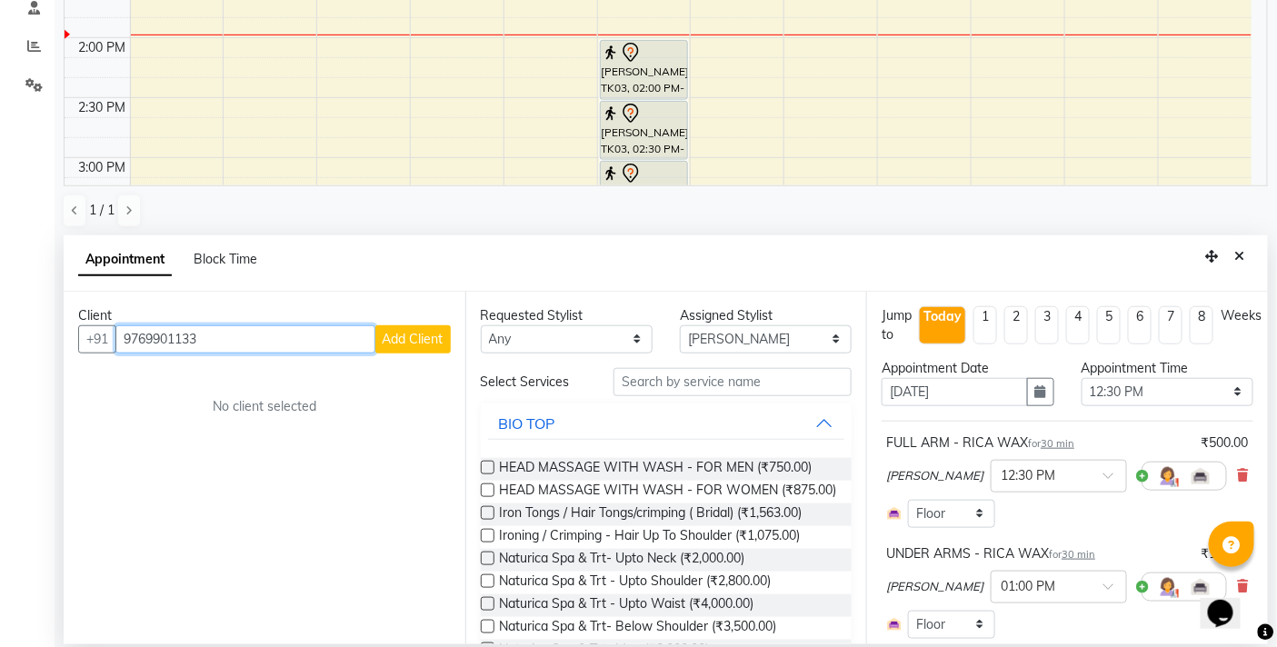
type input "9769901133"
click at [412, 325] on button "Add Client" at bounding box center [412, 339] width 75 height 28
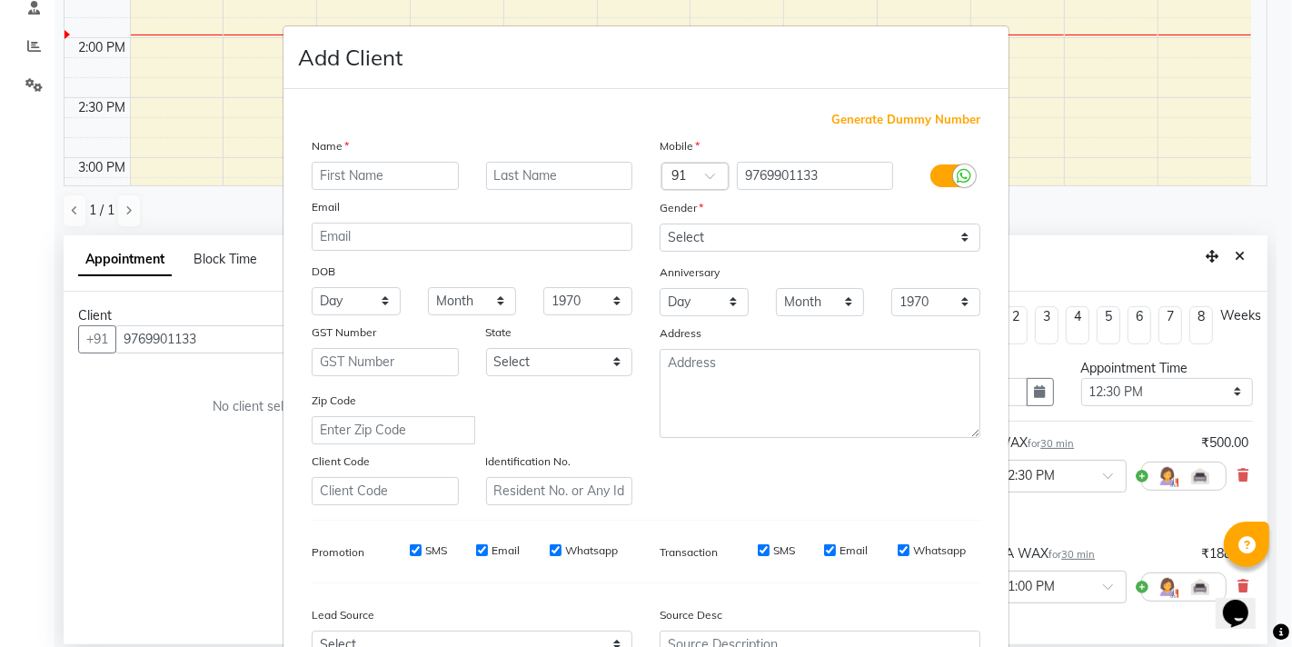
click at [346, 165] on input "text" at bounding box center [385, 176] width 147 height 28
type input "gayatri"
click at [763, 247] on select "Select [DEMOGRAPHIC_DATA] [DEMOGRAPHIC_DATA] Other Prefer Not To Say" at bounding box center [820, 238] width 321 height 28
select select "[DEMOGRAPHIC_DATA]"
click at [660, 224] on select "Select [DEMOGRAPHIC_DATA] [DEMOGRAPHIC_DATA] Other Prefer Not To Say" at bounding box center [820, 238] width 321 height 28
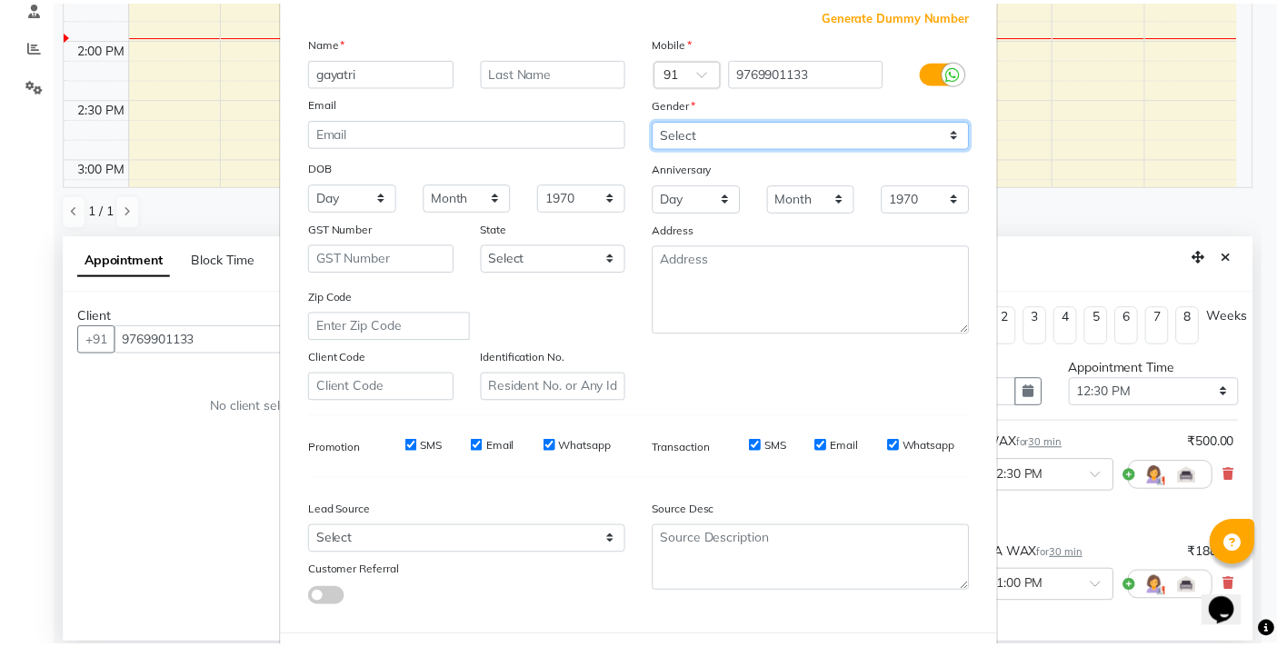
scroll to position [193, 0]
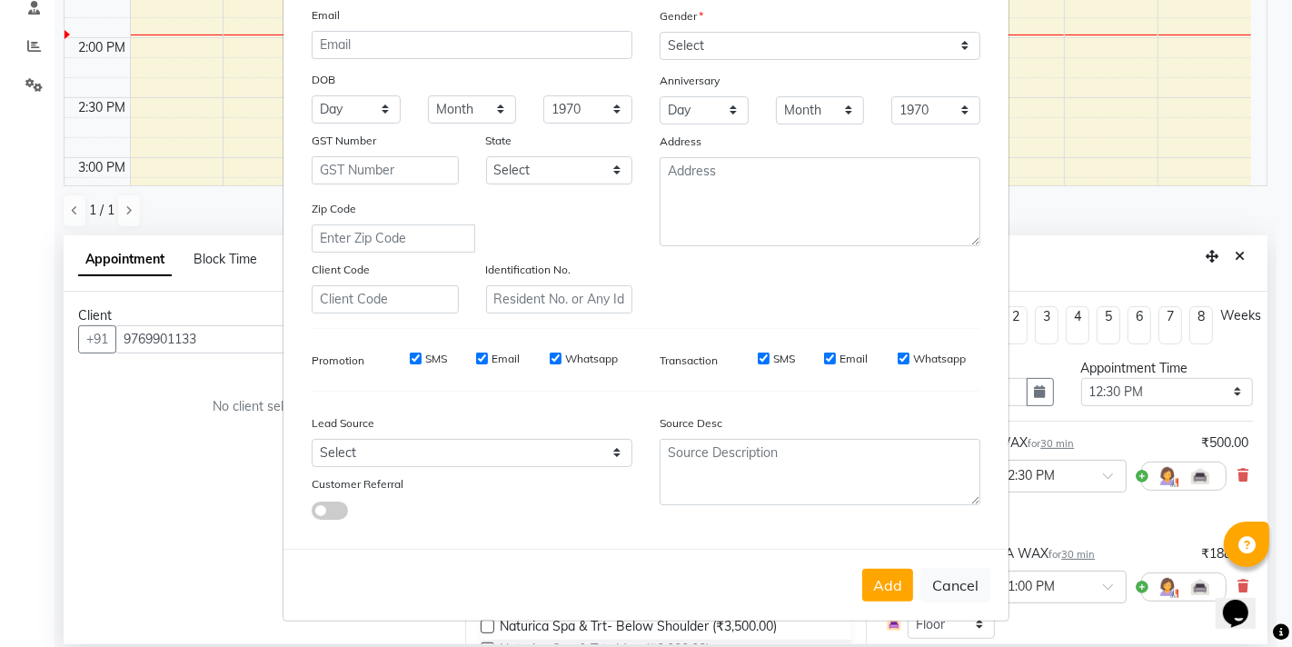
click at [876, 580] on button "Add" at bounding box center [887, 585] width 51 height 33
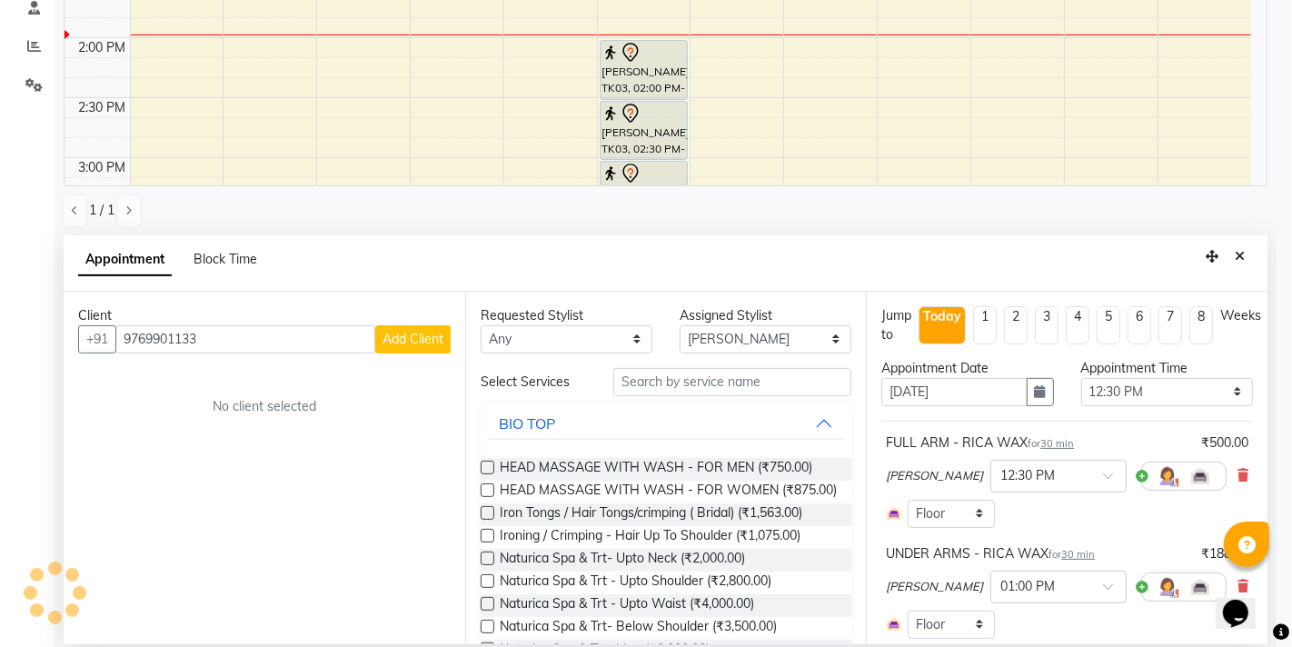
type input "97******33"
select select
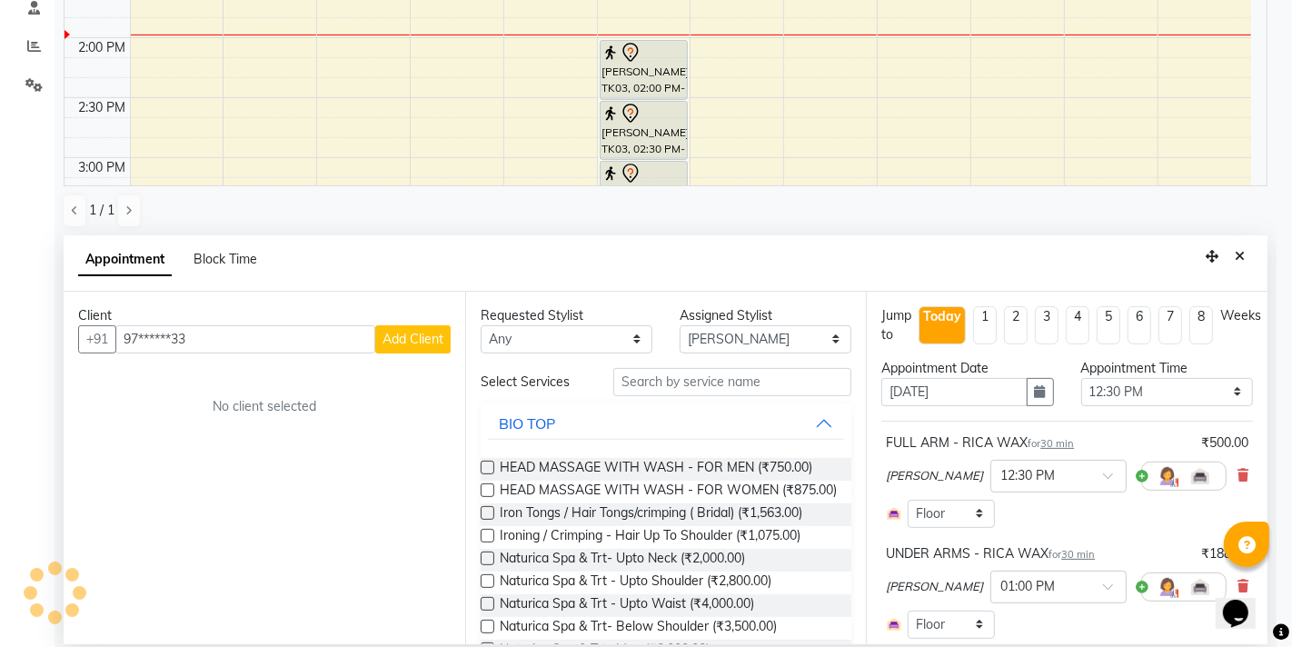
select select
checkbox input "false"
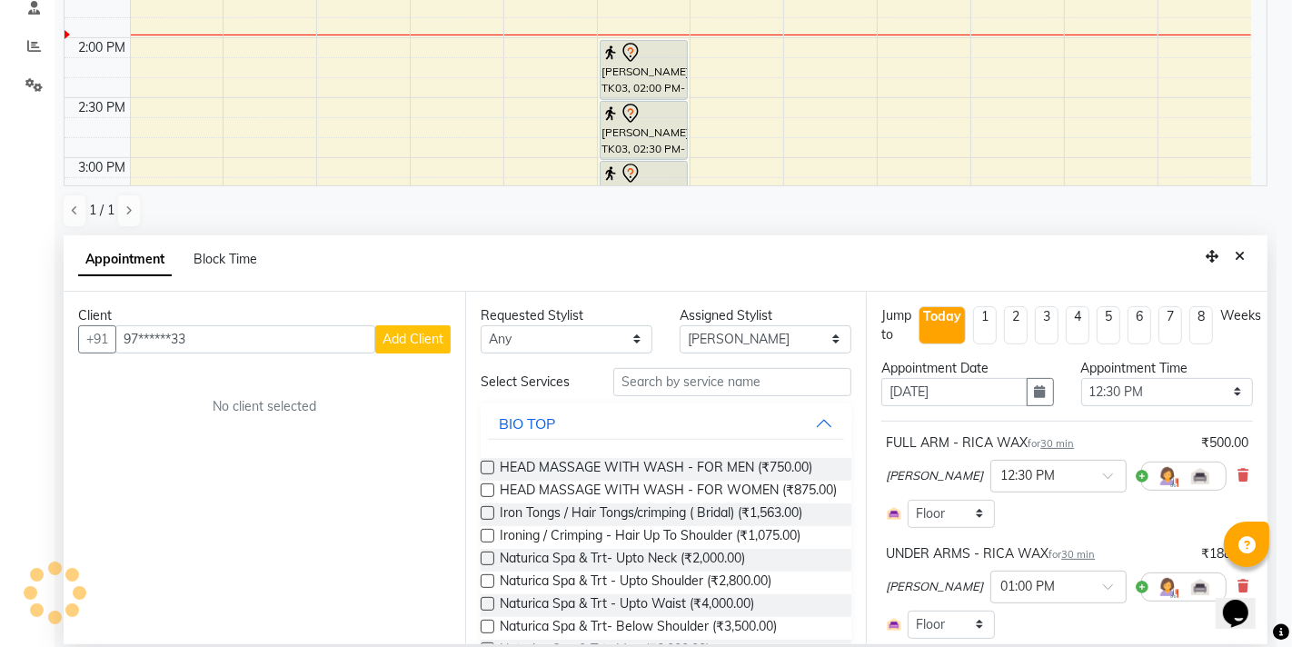
checkbox input "false"
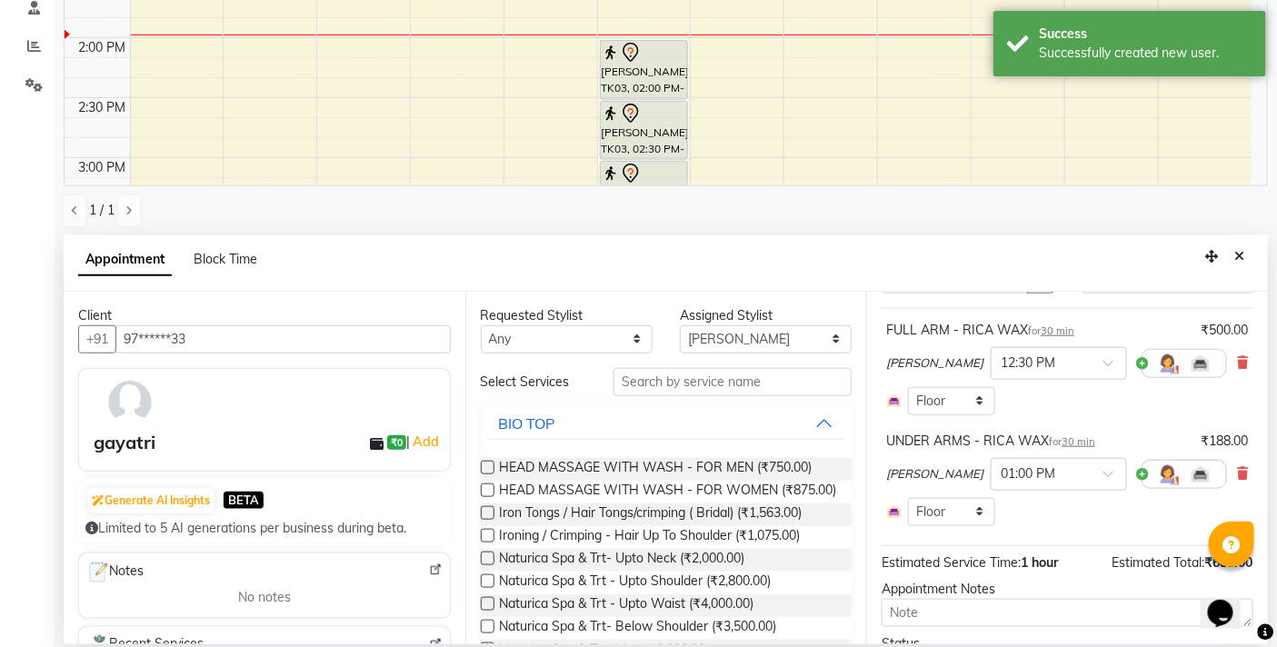
scroll to position [212, 0]
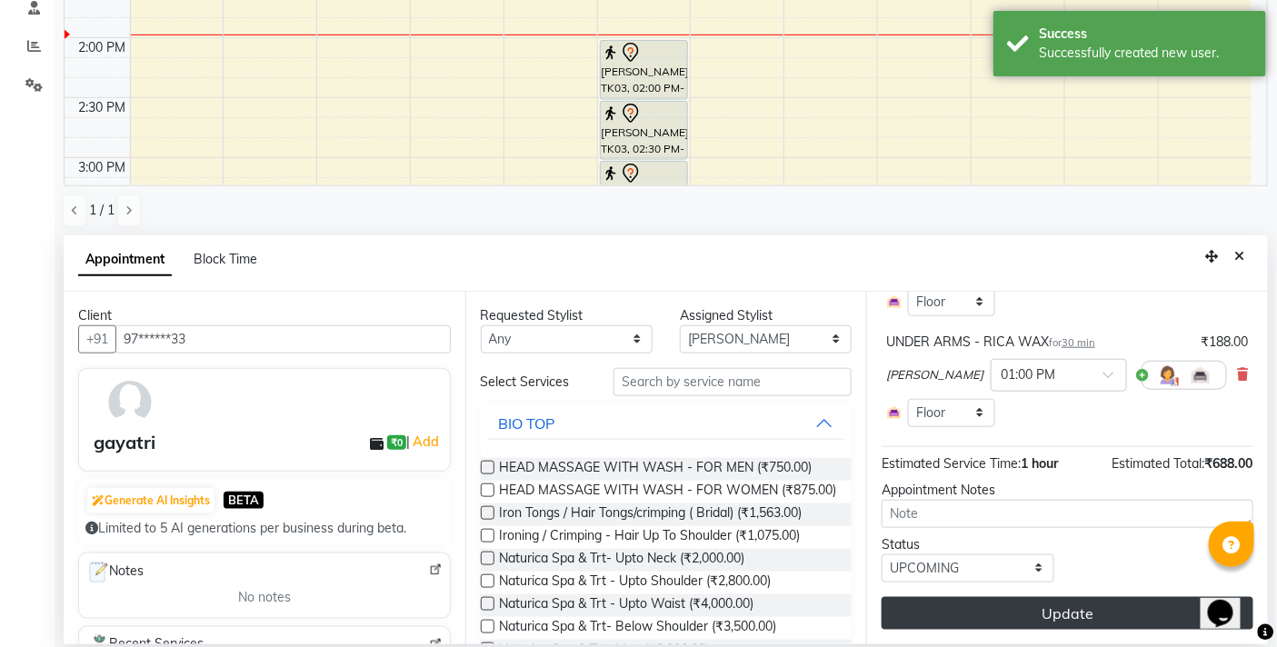
click at [1057, 621] on button "Update" at bounding box center [1067, 613] width 372 height 33
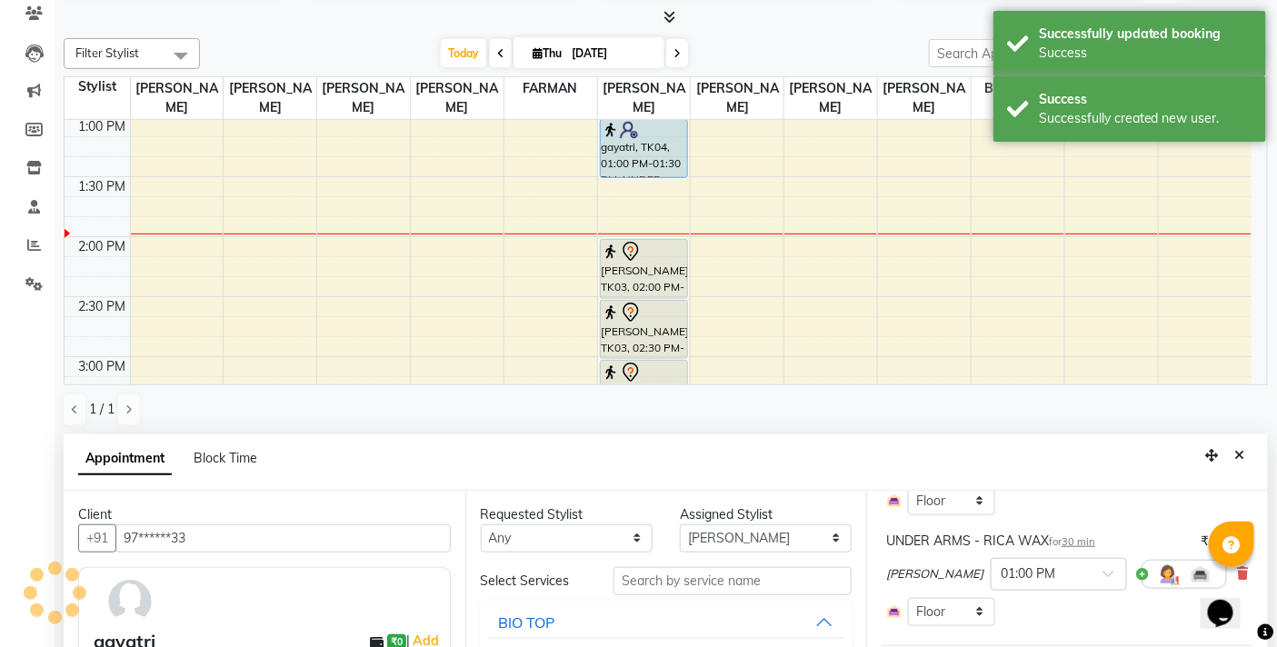
scroll to position [0, 0]
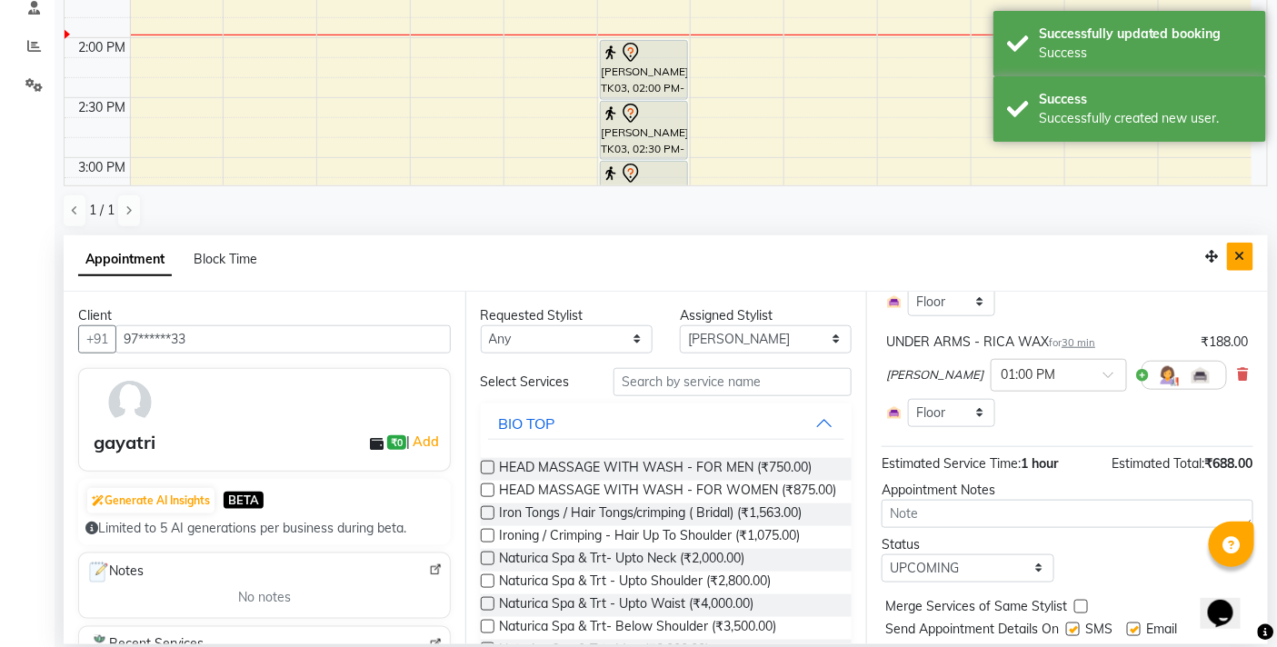
click at [1249, 260] on button "Close" at bounding box center [1240, 257] width 26 height 28
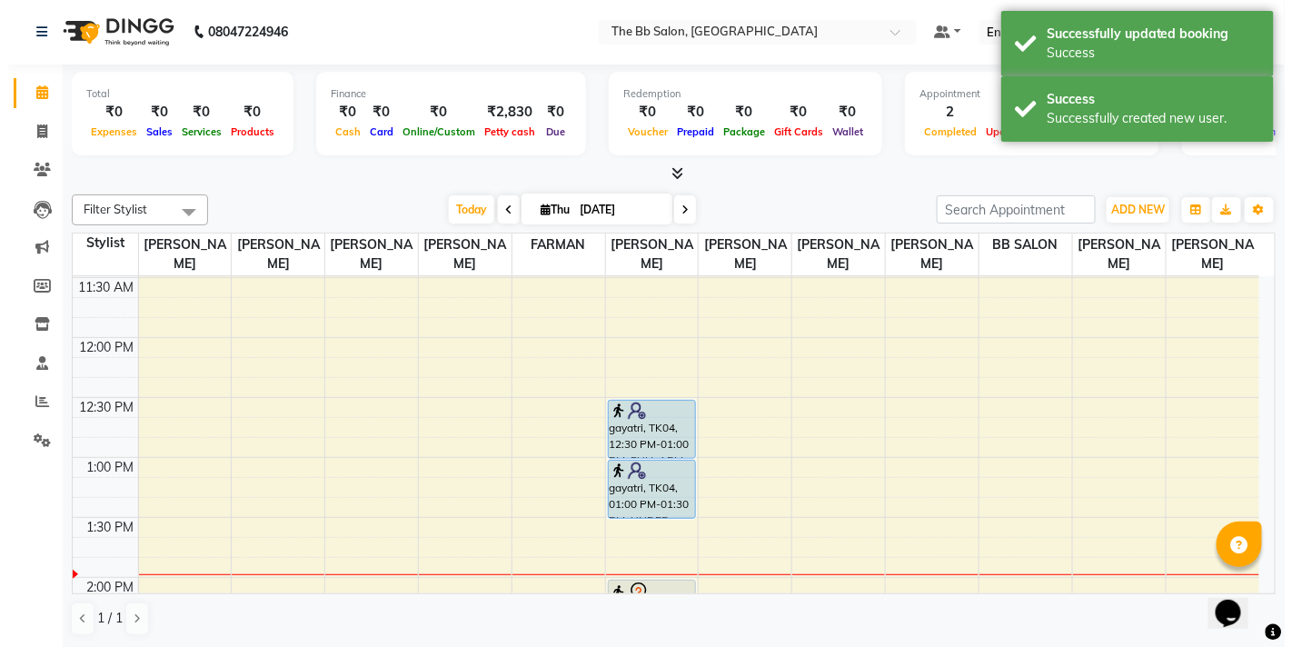
scroll to position [280, 0]
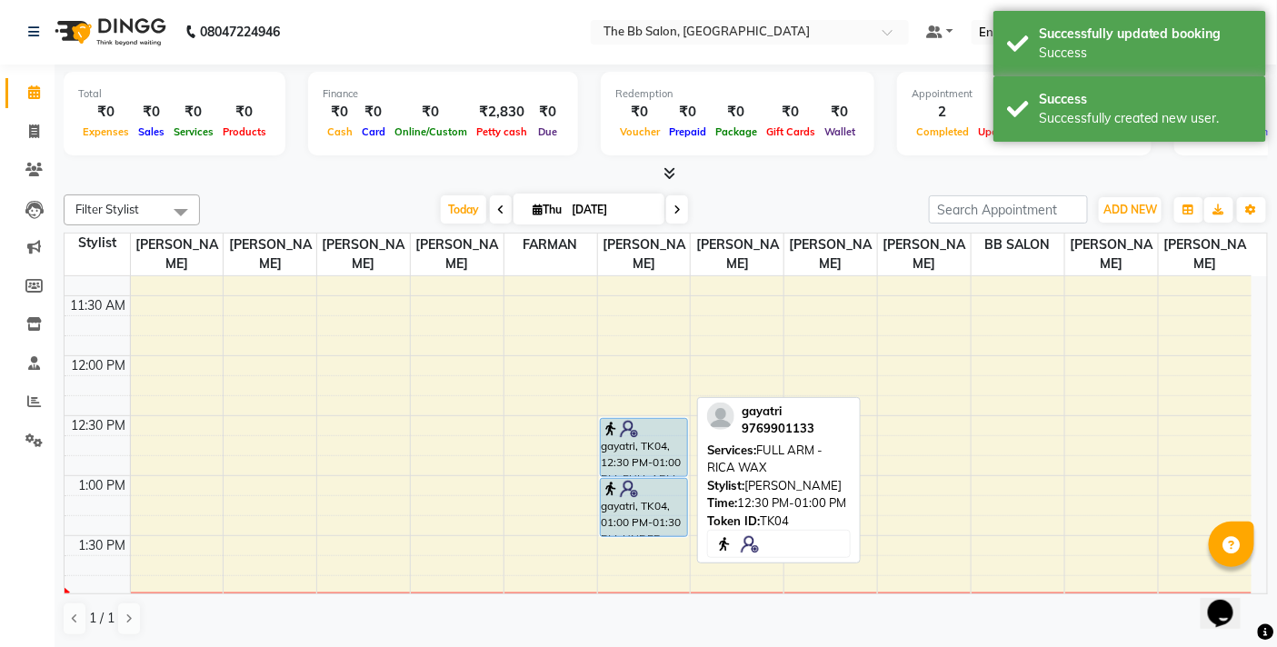
click at [627, 447] on div "gayatri, TK04, 12:30 PM-01:00 PM, FULL ARM - RICA [GEOGRAPHIC_DATA]" at bounding box center [644, 447] width 86 height 57
select select "5"
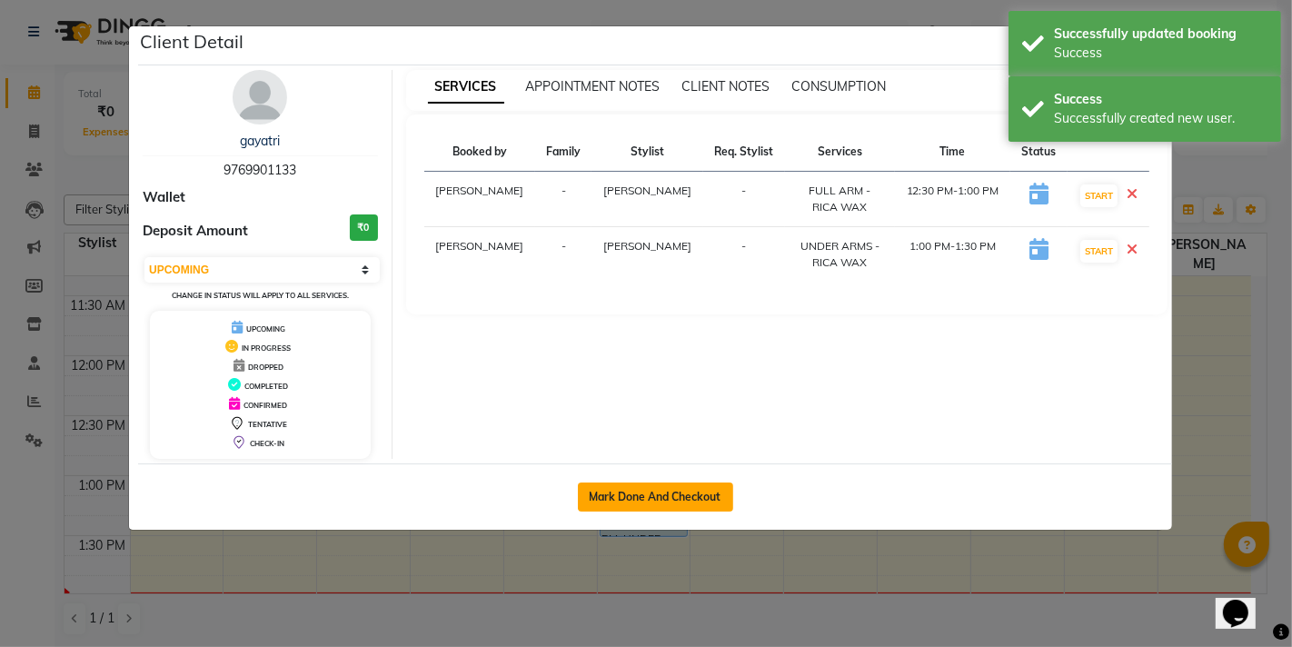
click at [677, 494] on button "Mark Done And Checkout" at bounding box center [655, 497] width 155 height 29
select select "6231"
select select "service"
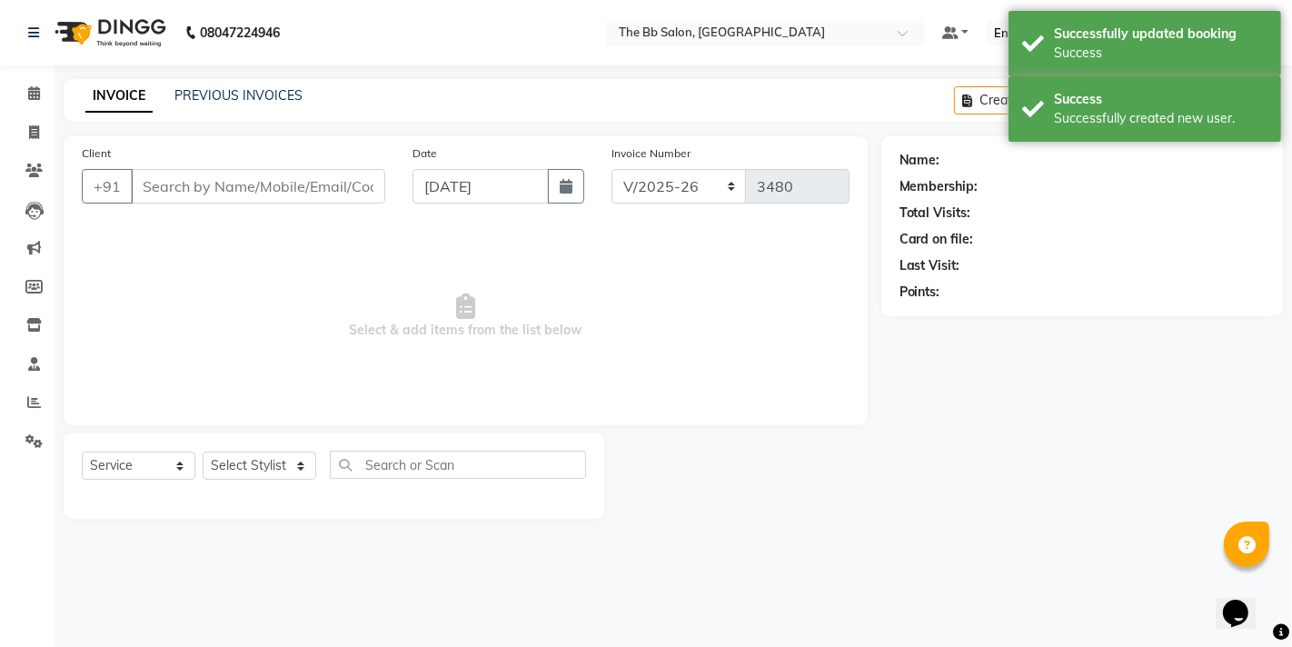
type input "97******33"
select select "83516"
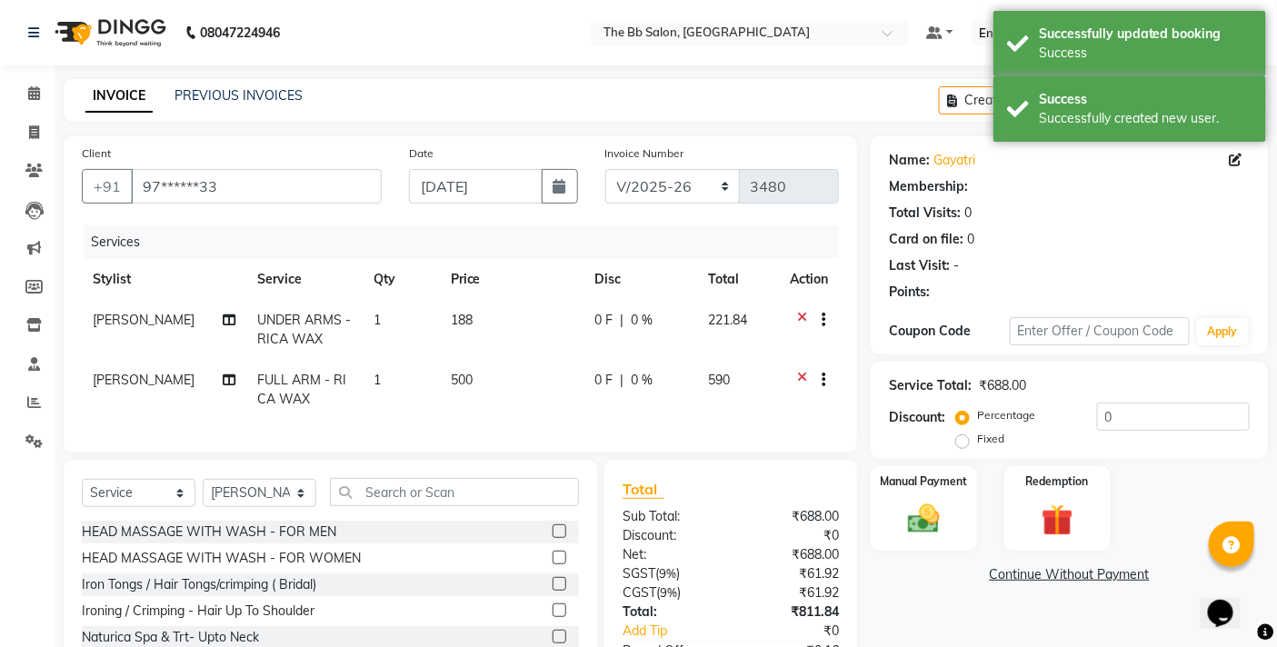
select select "1: Object"
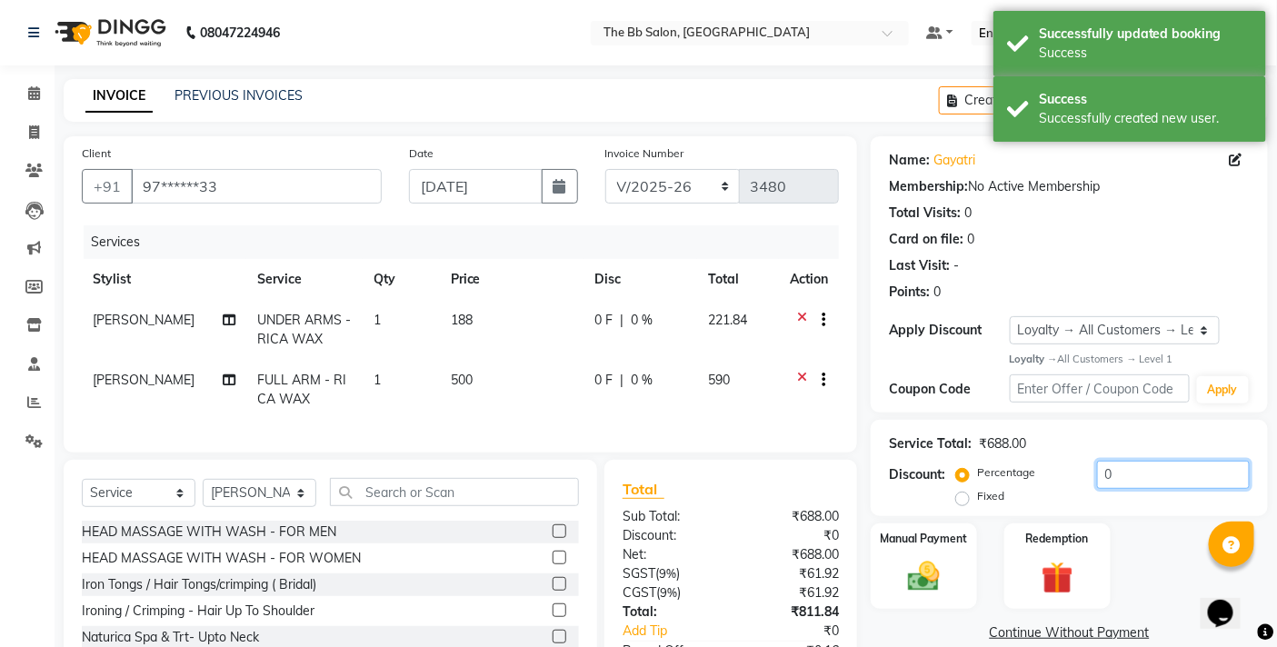
click at [1098, 470] on input "0" at bounding box center [1173, 475] width 153 height 28
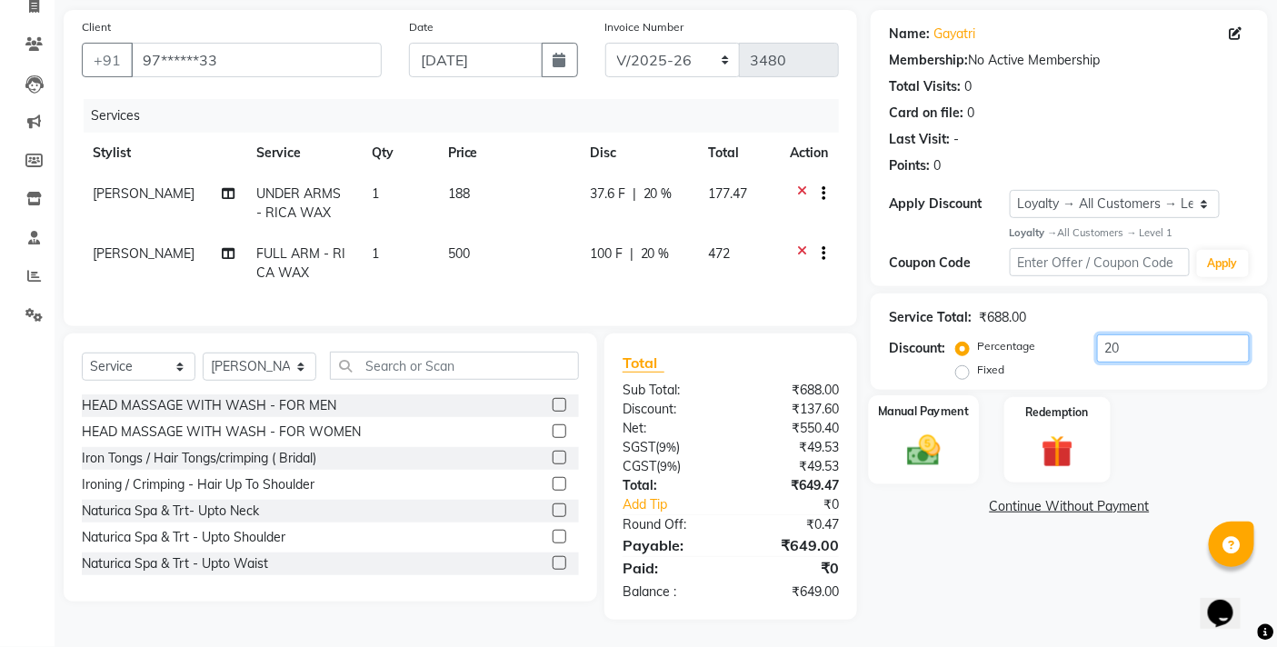
type input "20"
click at [942, 432] on img at bounding box center [924, 451] width 55 height 38
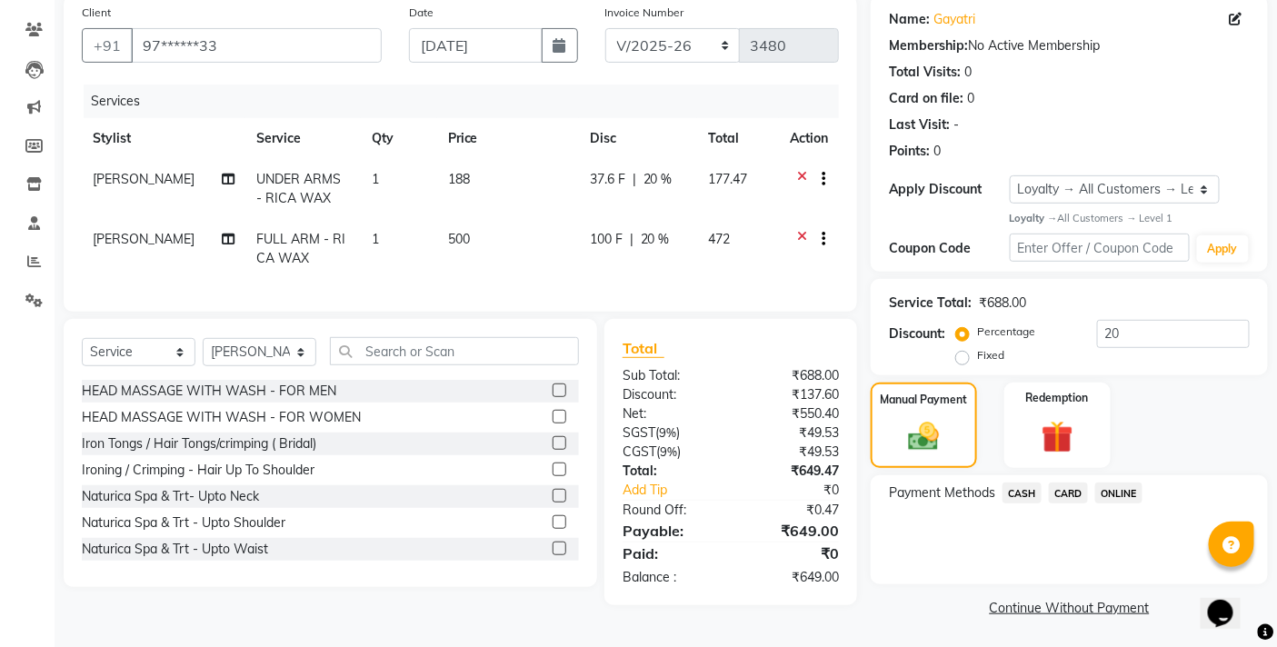
click at [1137, 491] on span "ONLINE" at bounding box center [1118, 493] width 47 height 21
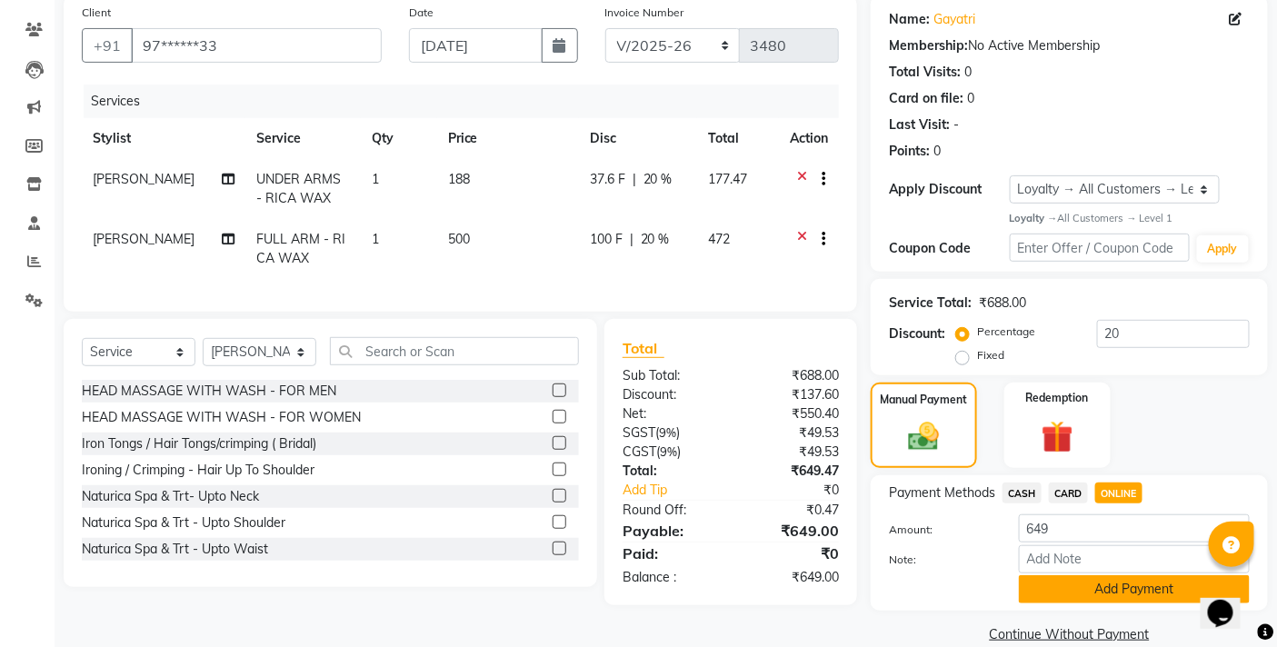
click at [1092, 584] on button "Add Payment" at bounding box center [1134, 589] width 231 height 28
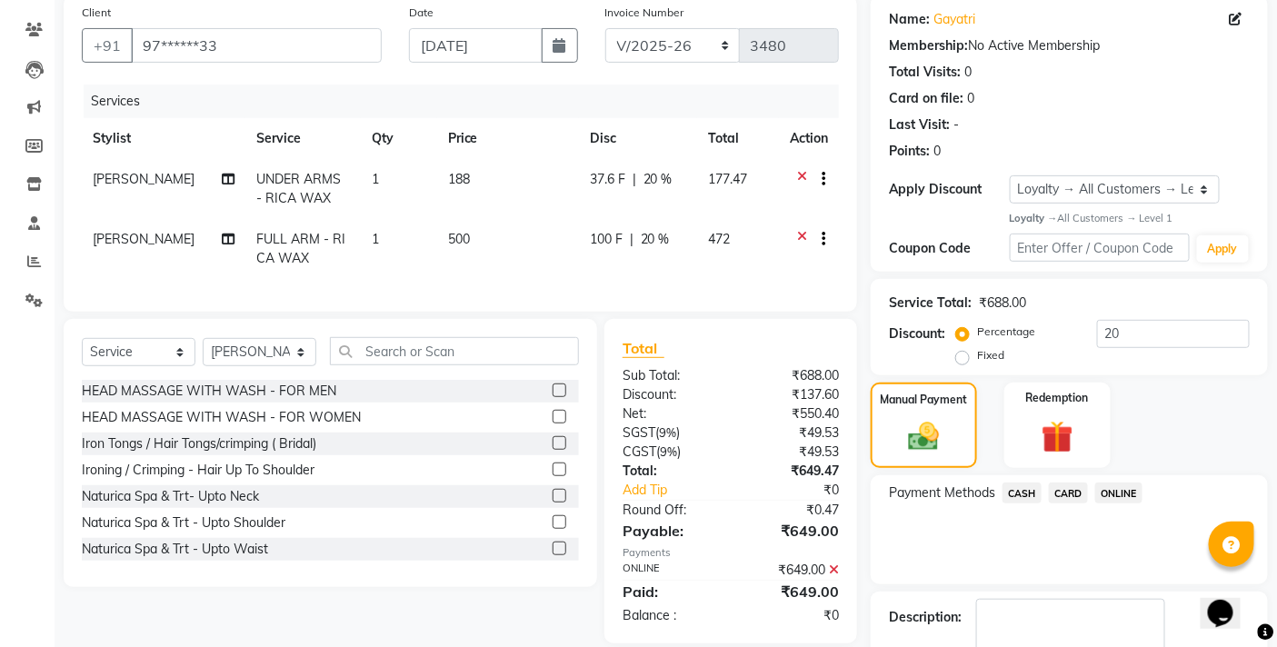
scroll to position [269, 0]
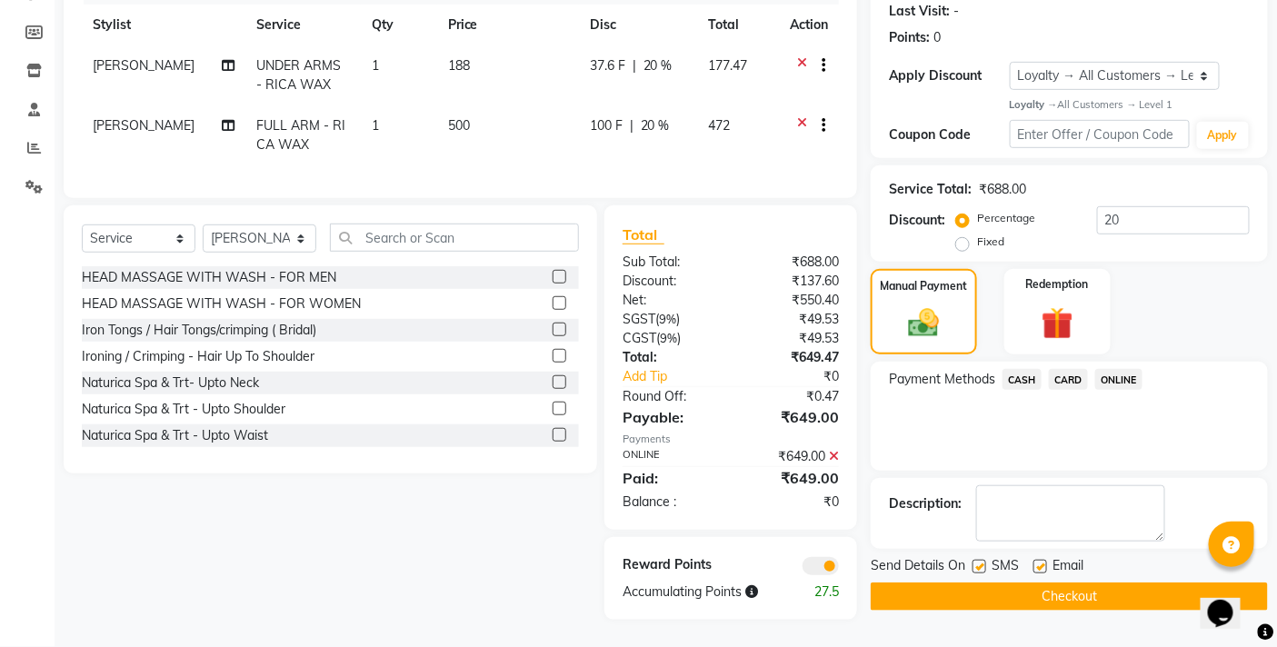
click at [1066, 583] on button "Checkout" at bounding box center [1069, 597] width 397 height 28
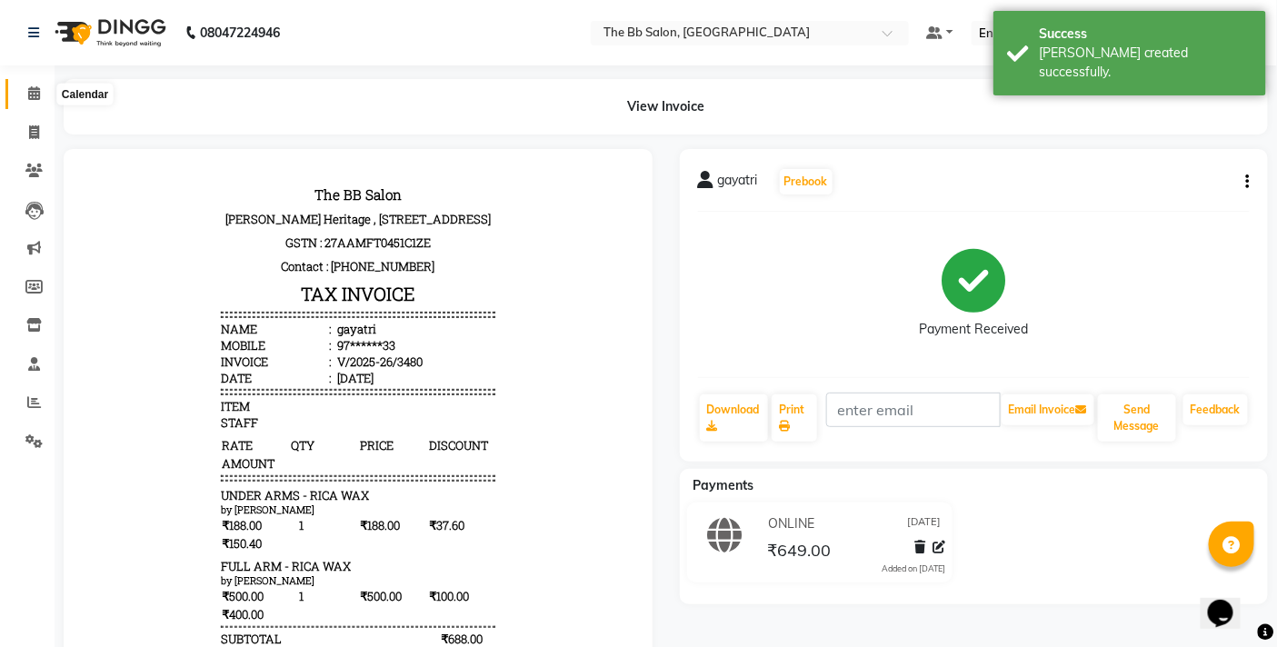
click at [31, 98] on icon at bounding box center [34, 93] width 12 height 14
